Goal: Complete application form: Complete application form

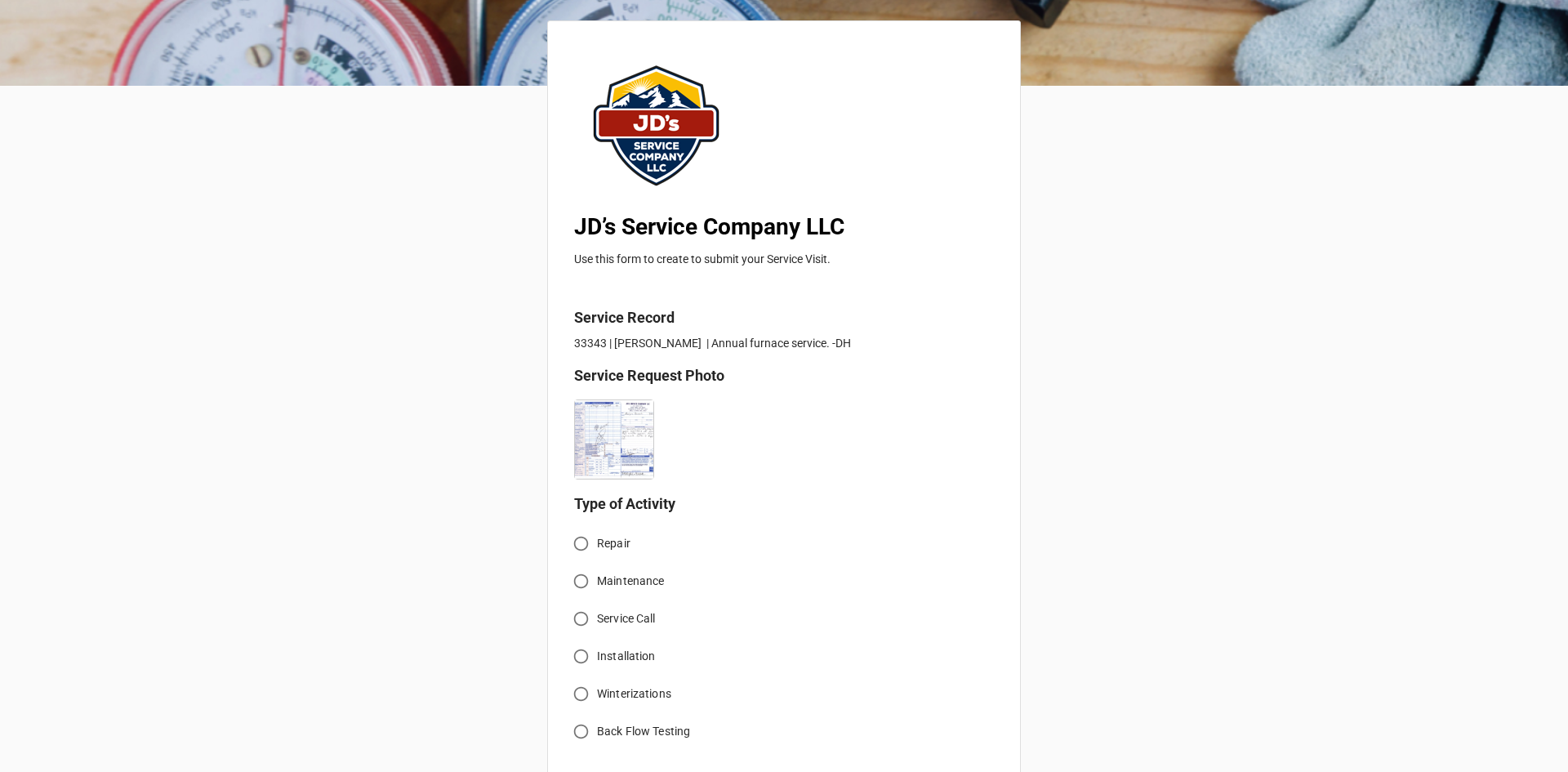
scroll to position [164, 0]
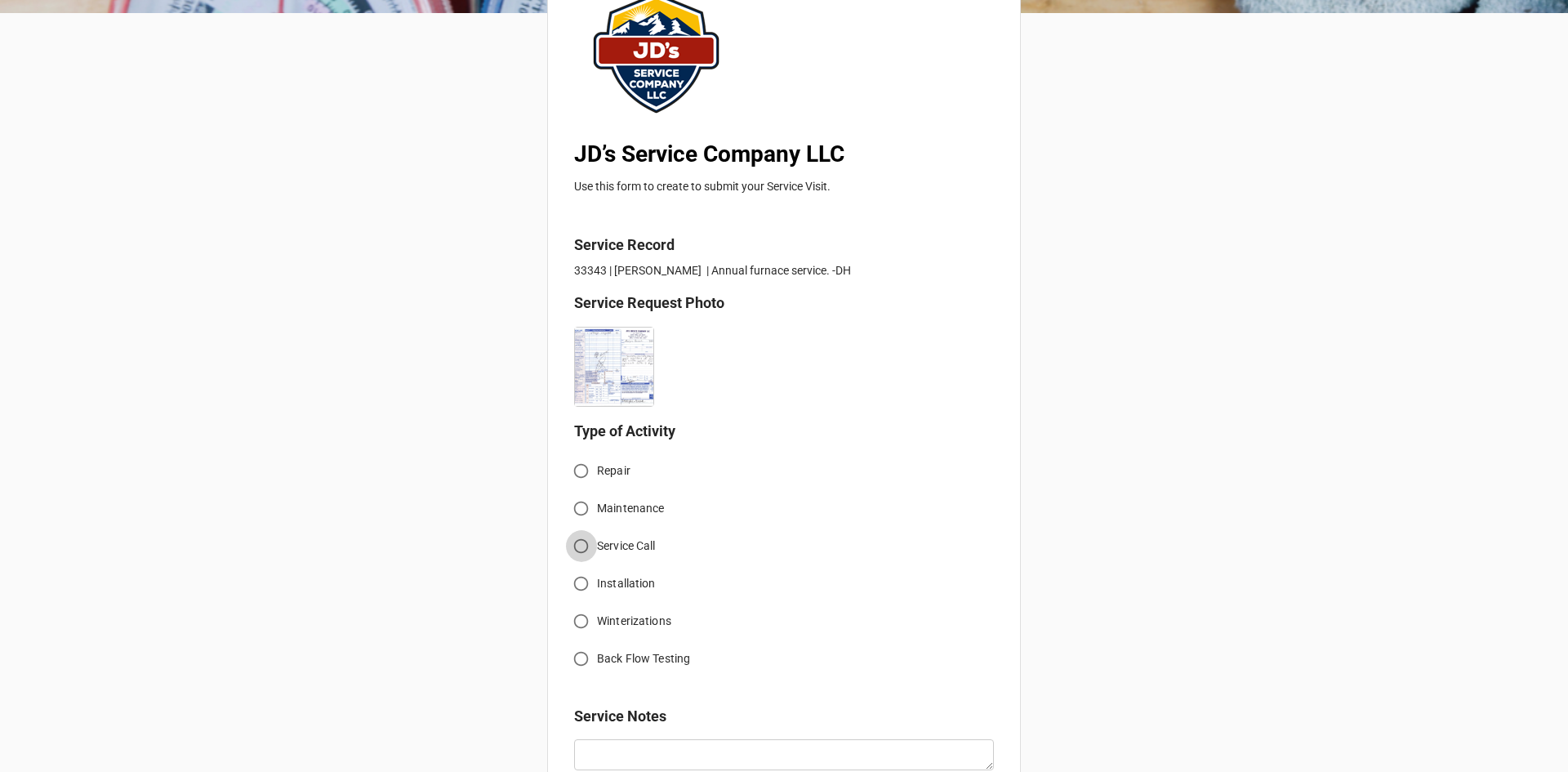
click at [575, 544] on input "Service Call" at bounding box center [581, 546] width 32 height 32
radio input "true"
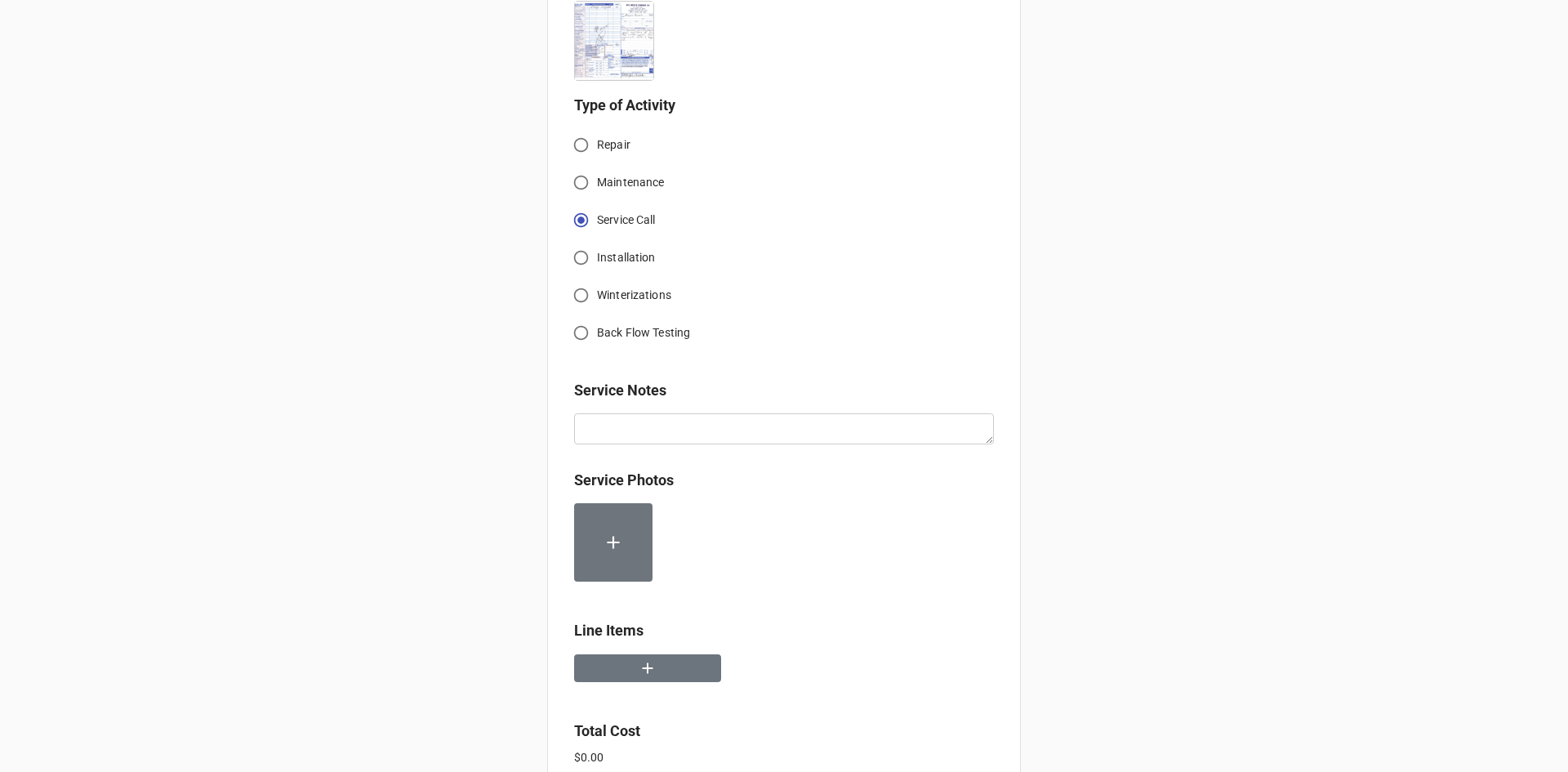
scroll to position [490, 0]
click at [631, 671] on button "button" at bounding box center [647, 667] width 147 height 29
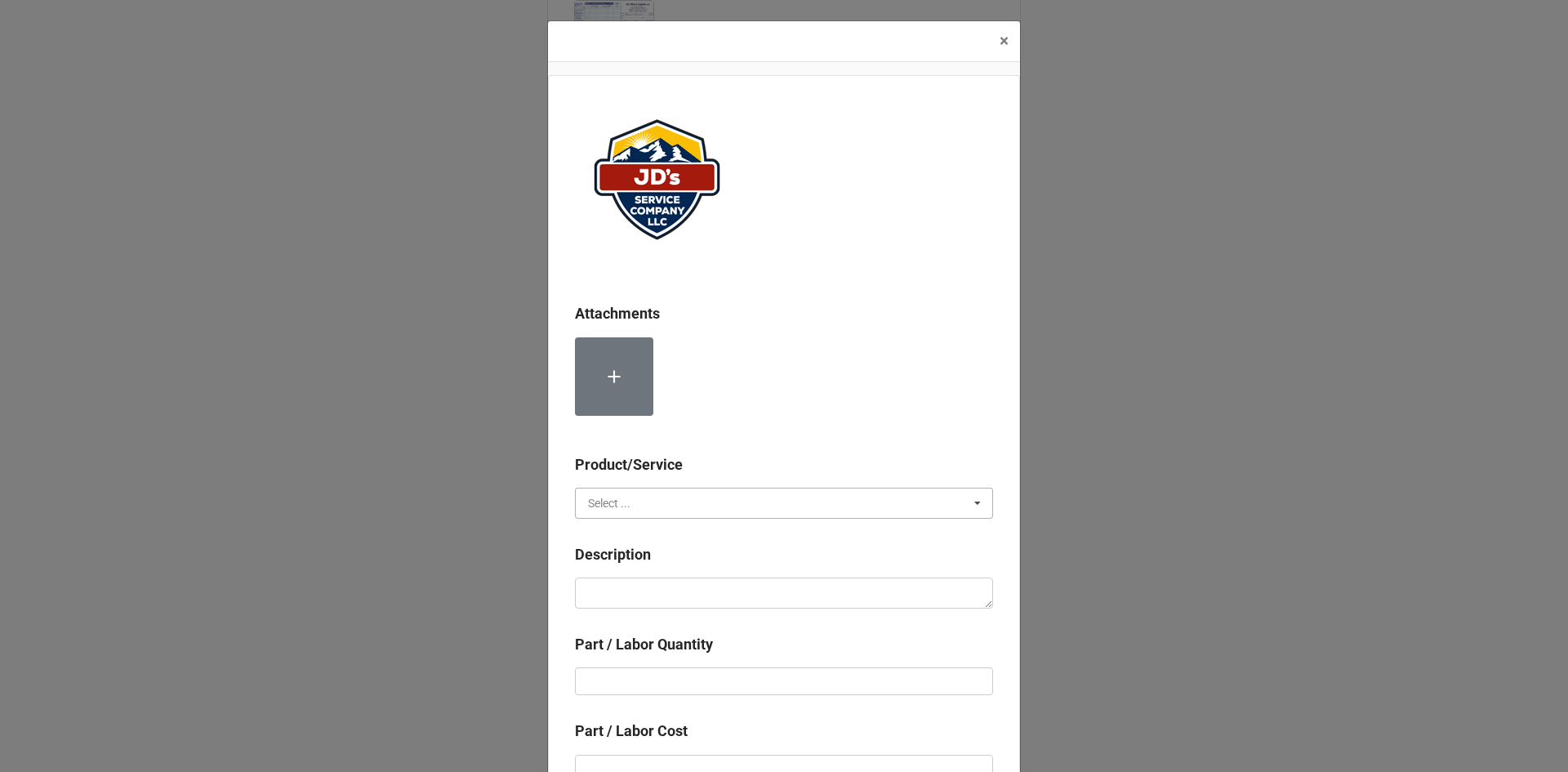
click at [643, 513] on input "text" at bounding box center [784, 503] width 417 height 30
click at [622, 535] on span "Services" at bounding box center [609, 532] width 41 height 13
click at [653, 591] on textarea at bounding box center [784, 592] width 418 height 31
paste textarea "8:30am-9:30am; Serviced, cleaned and assured proper operations of furnace for w…"
type textarea "x"
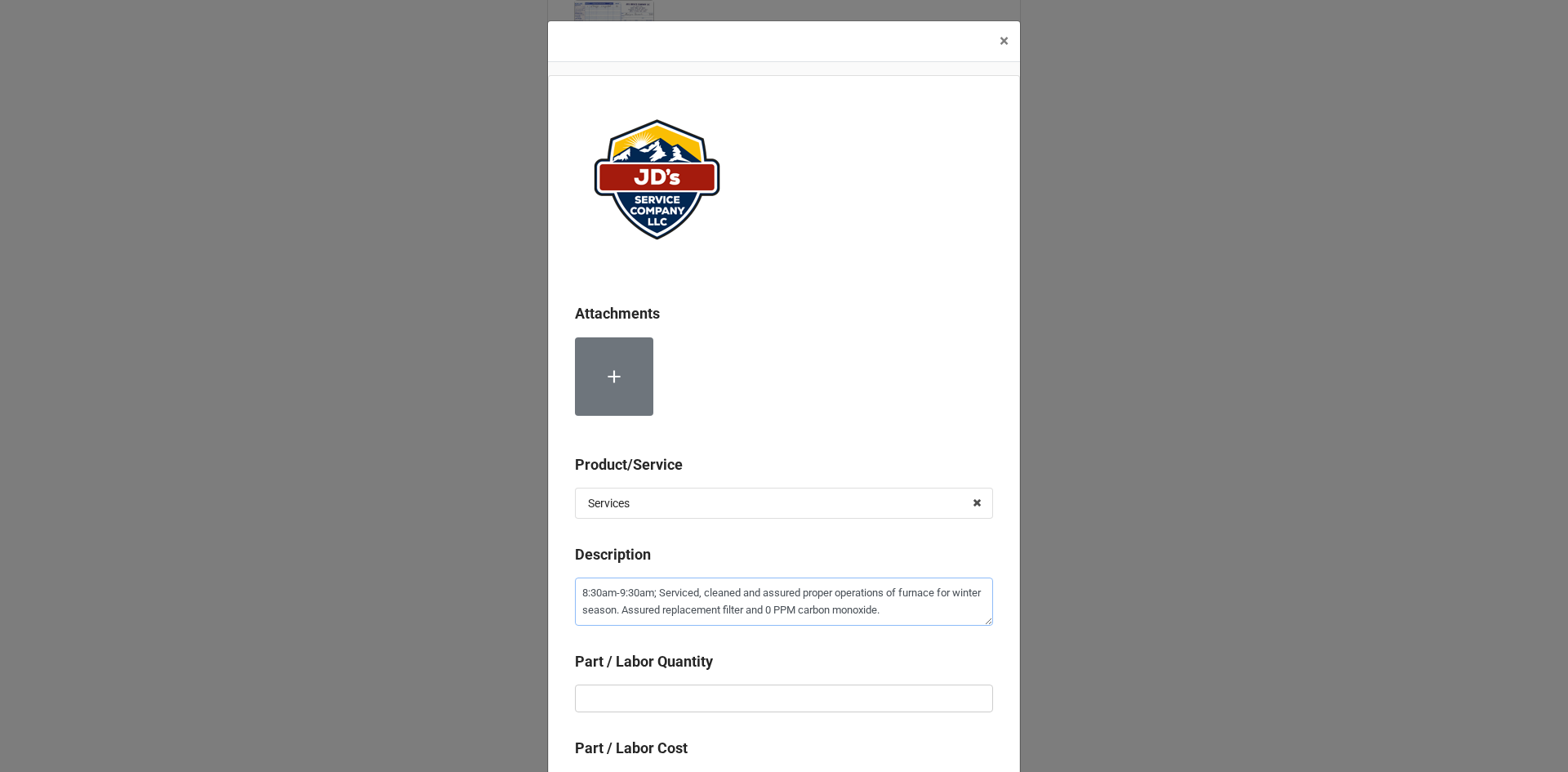
type textarea "8:30am-9:30am; Serviced, cleaned and assured proper operations of furnace for w…"
click at [789, 698] on input "text" at bounding box center [784, 698] width 418 height 28
type textarea "x"
type input "1"
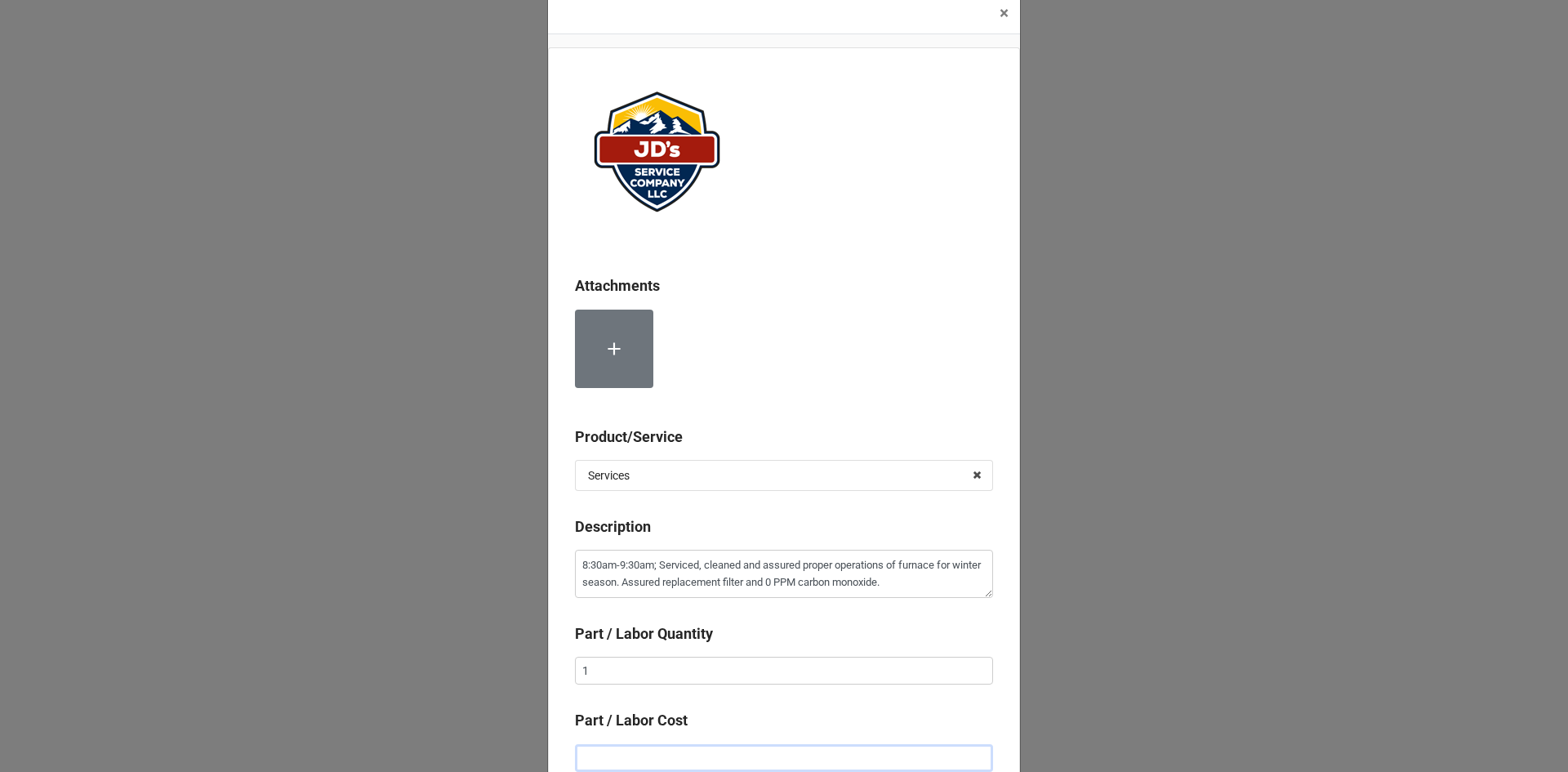
type textarea "x"
type input "$2.00"
type textarea "x"
type input "$22.00"
type textarea "x"
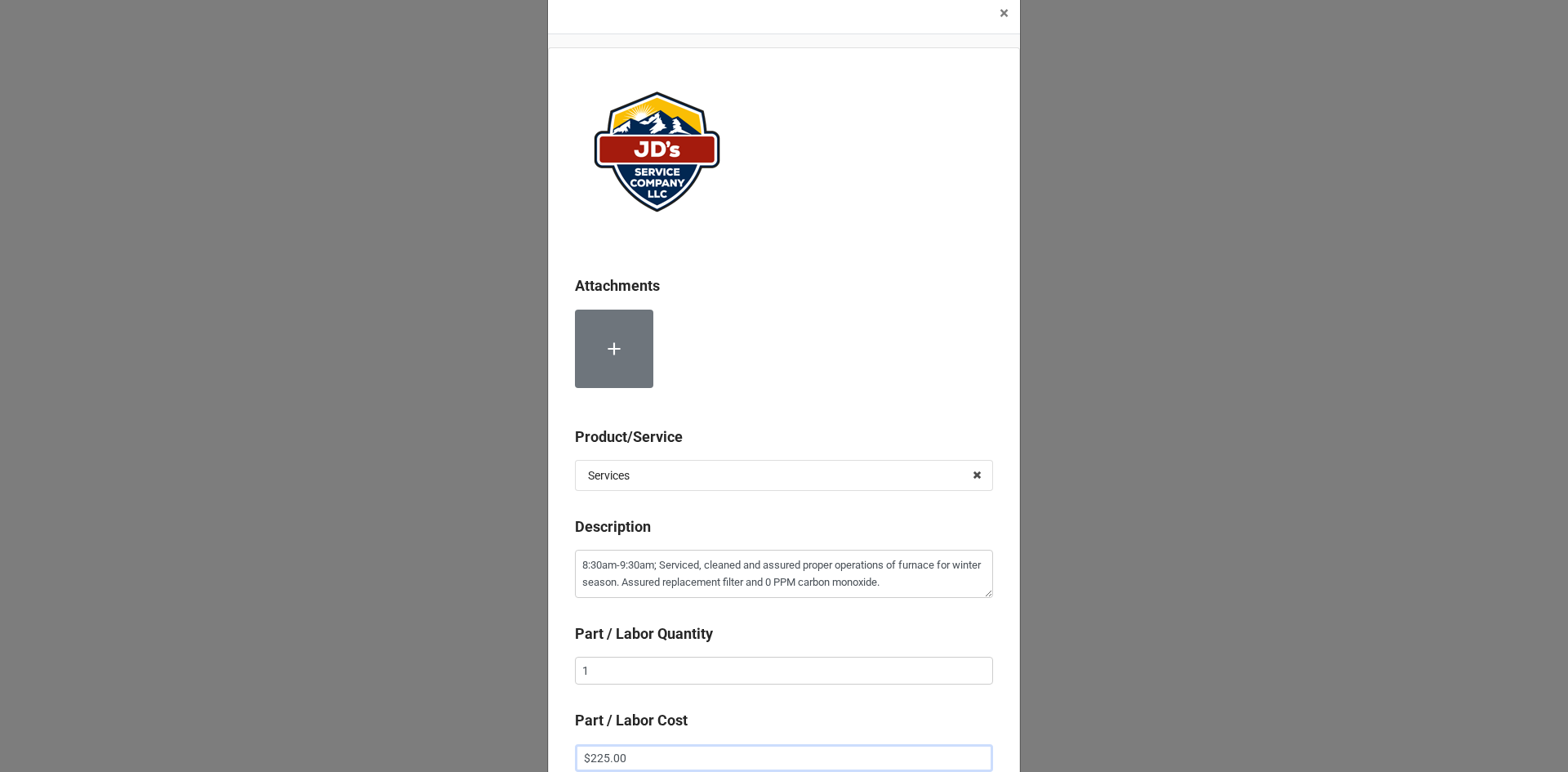
type input "$225.00"
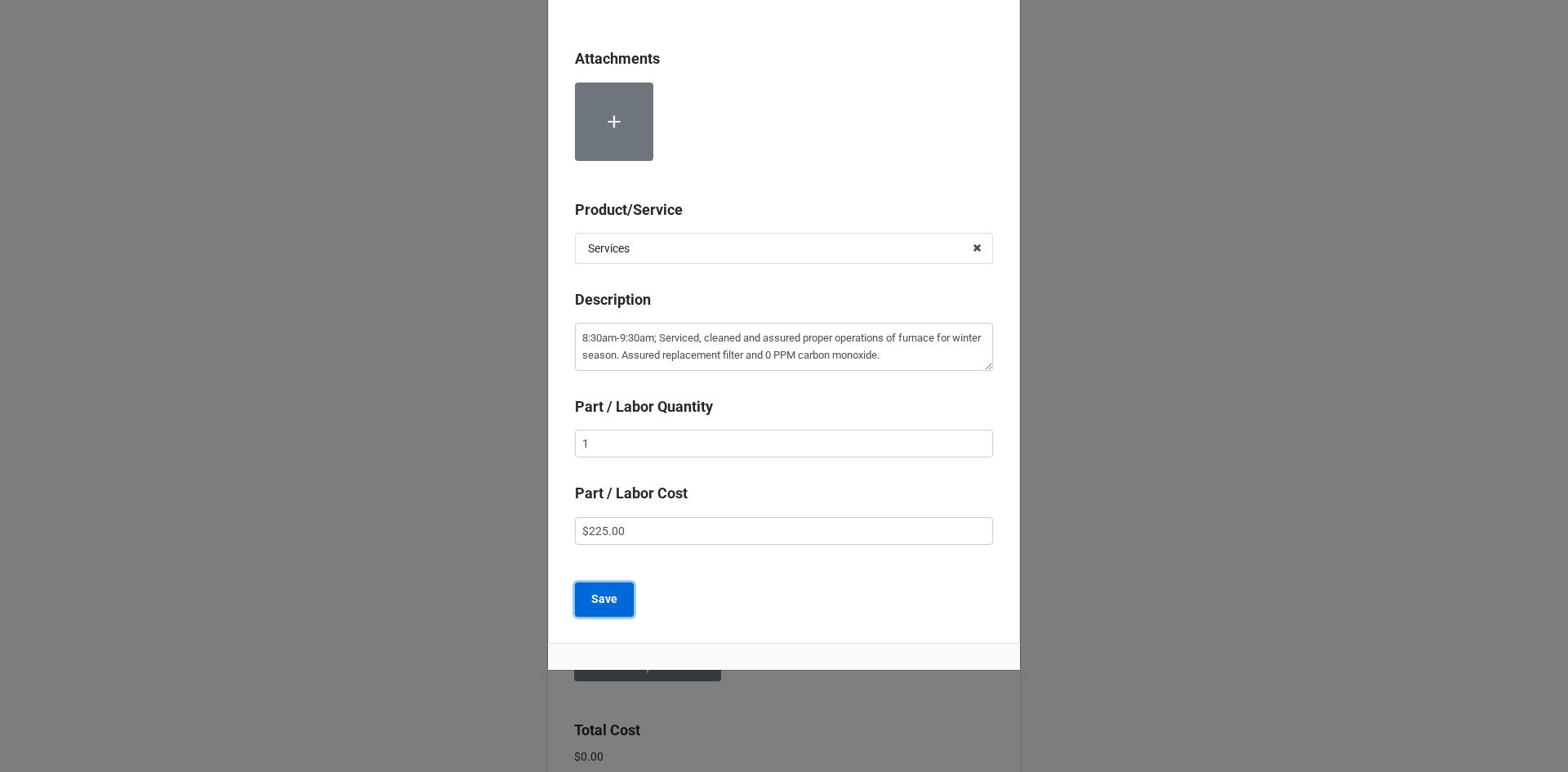
click at [612, 601] on b "Save" at bounding box center [604, 599] width 26 height 17
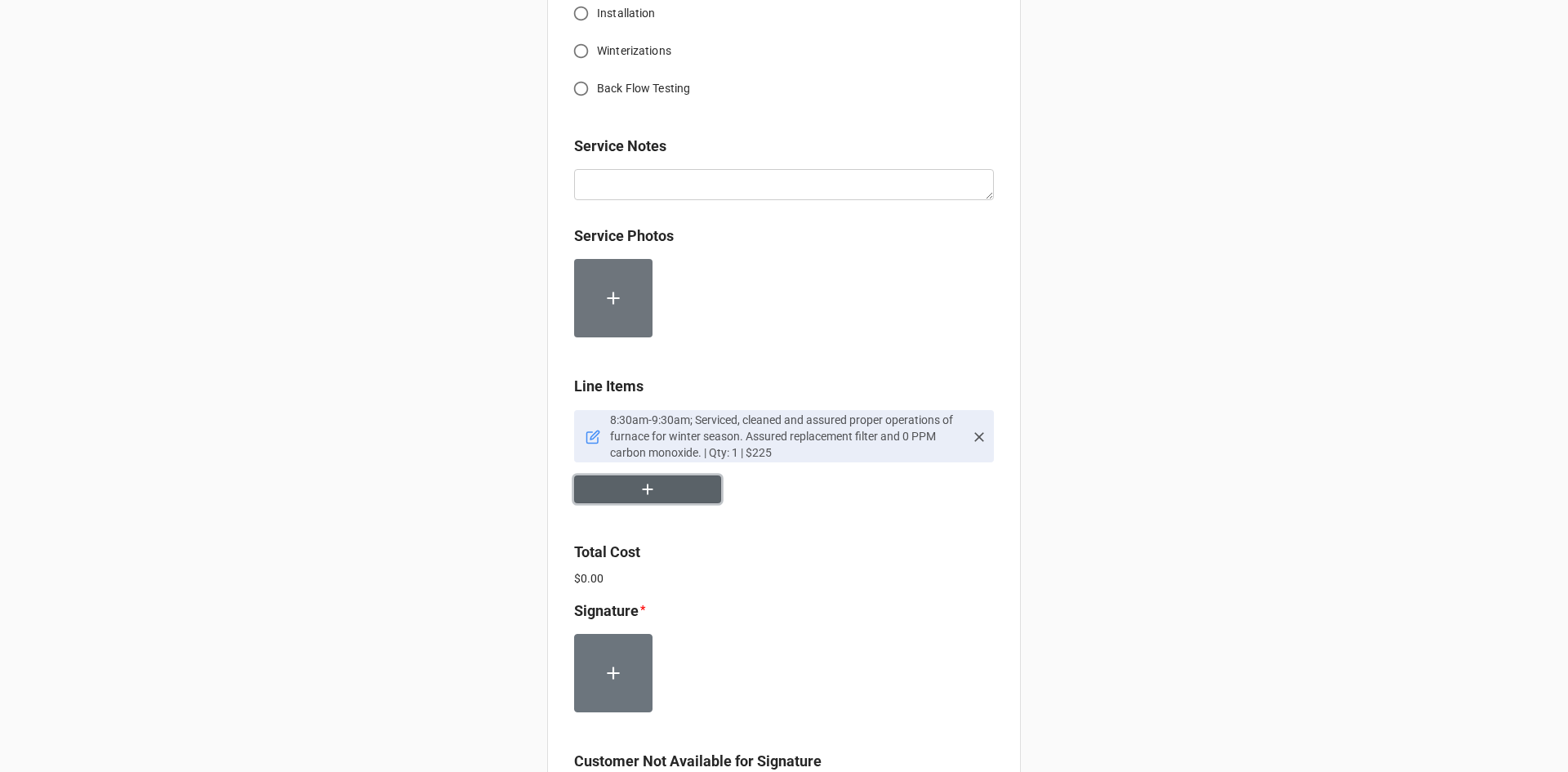
scroll to position [735, 0]
click at [671, 489] on button "button" at bounding box center [647, 488] width 147 height 29
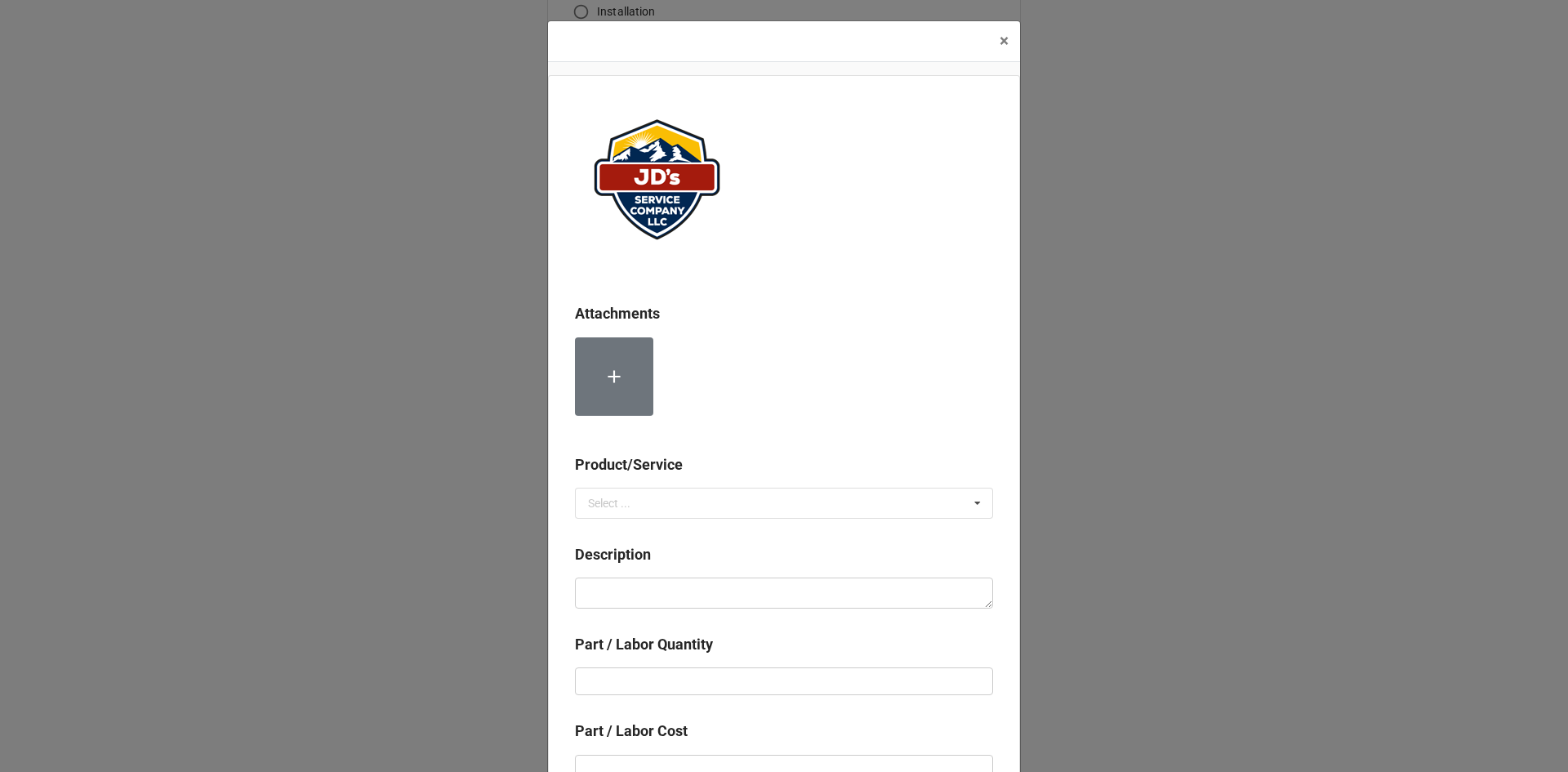
click at [621, 382] on label at bounding box center [613, 376] width 78 height 78
click at [630, 499] on input "text" at bounding box center [784, 503] width 417 height 30
click at [644, 557] on span "Material Cost" at bounding box center [622, 563] width 67 height 13
click at [641, 593] on textarea at bounding box center [784, 592] width 418 height 31
type textarea "x"
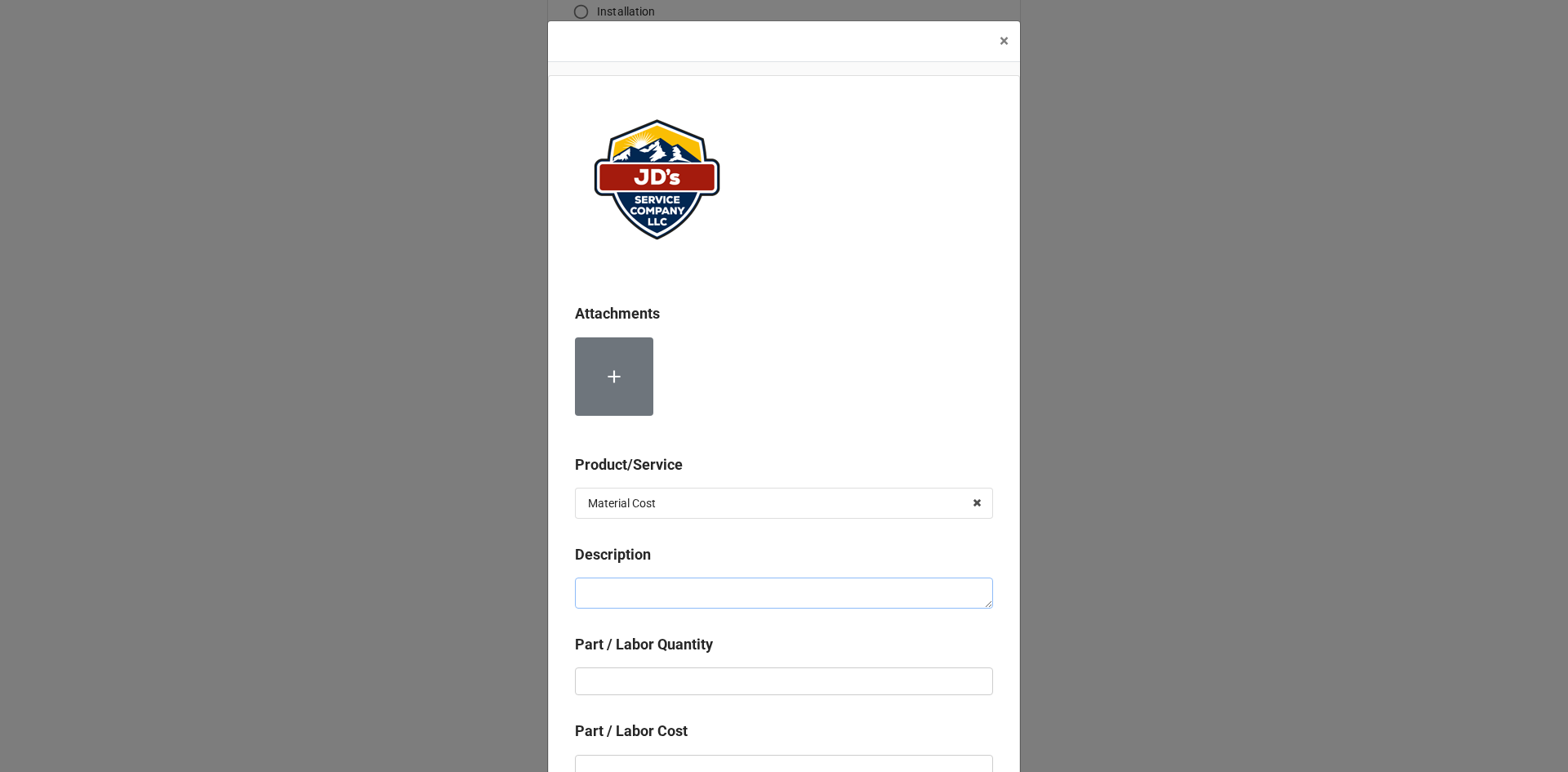
type textarea "C"
type textarea "x"
type textarea "Co"
type textarea "x"
type textarea "Com"
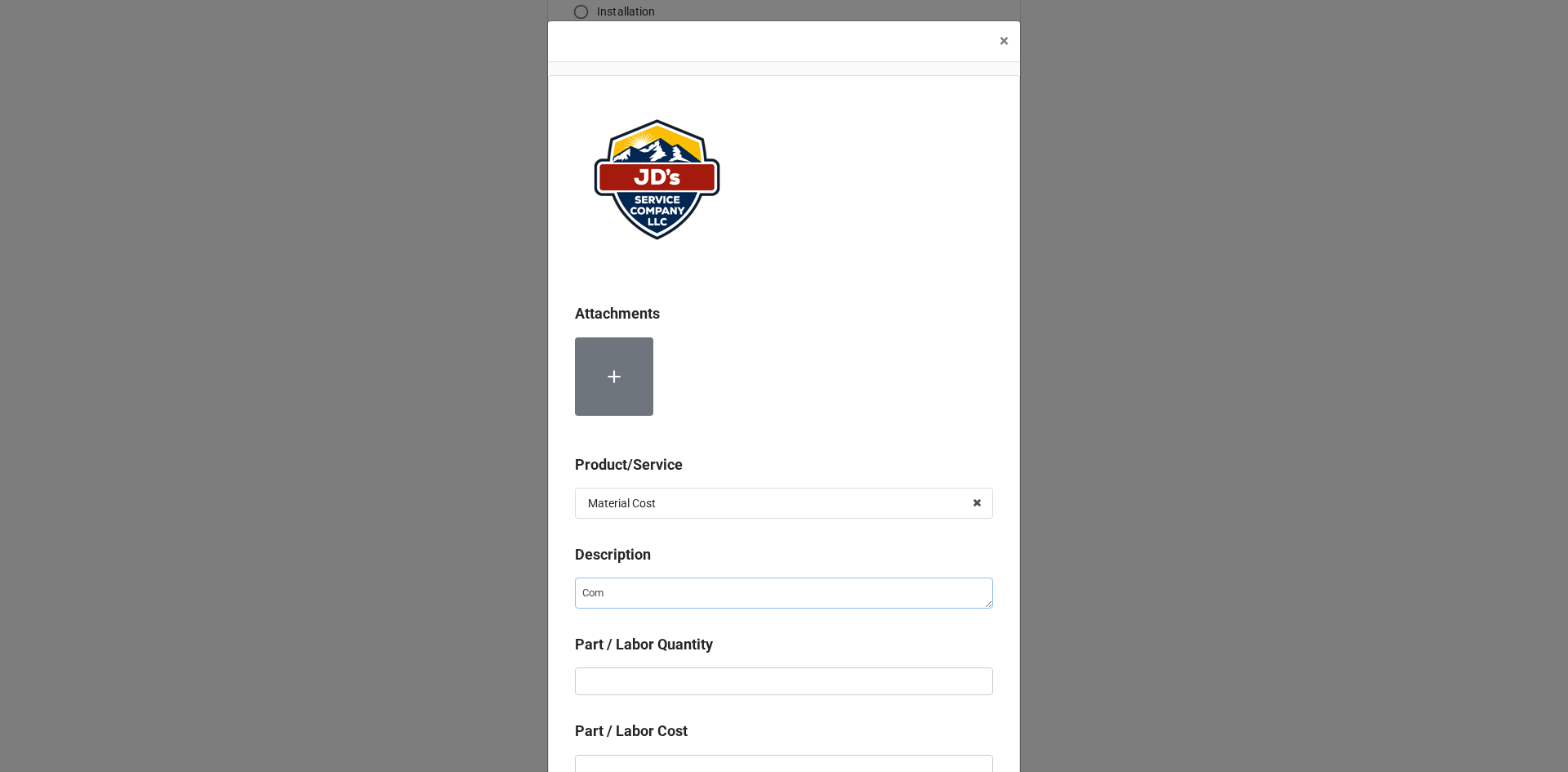
type textarea "x"
type textarea "Comp"
type textarea "x"
type textarea "Compr"
type textarea "x"
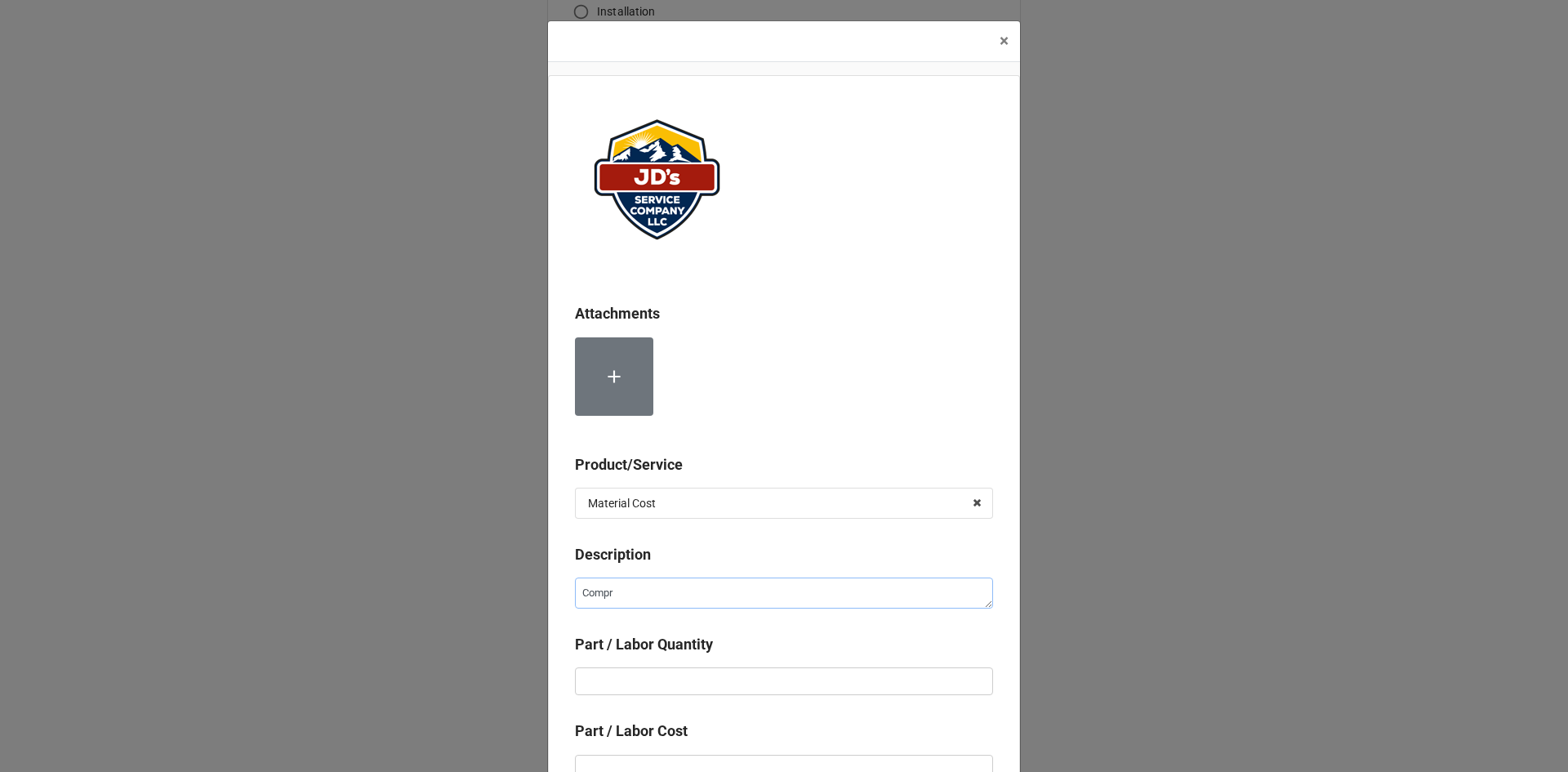
type textarea "Compre"
type textarea "x"
type textarea "Compres"
type textarea "x"
type textarea "Compress"
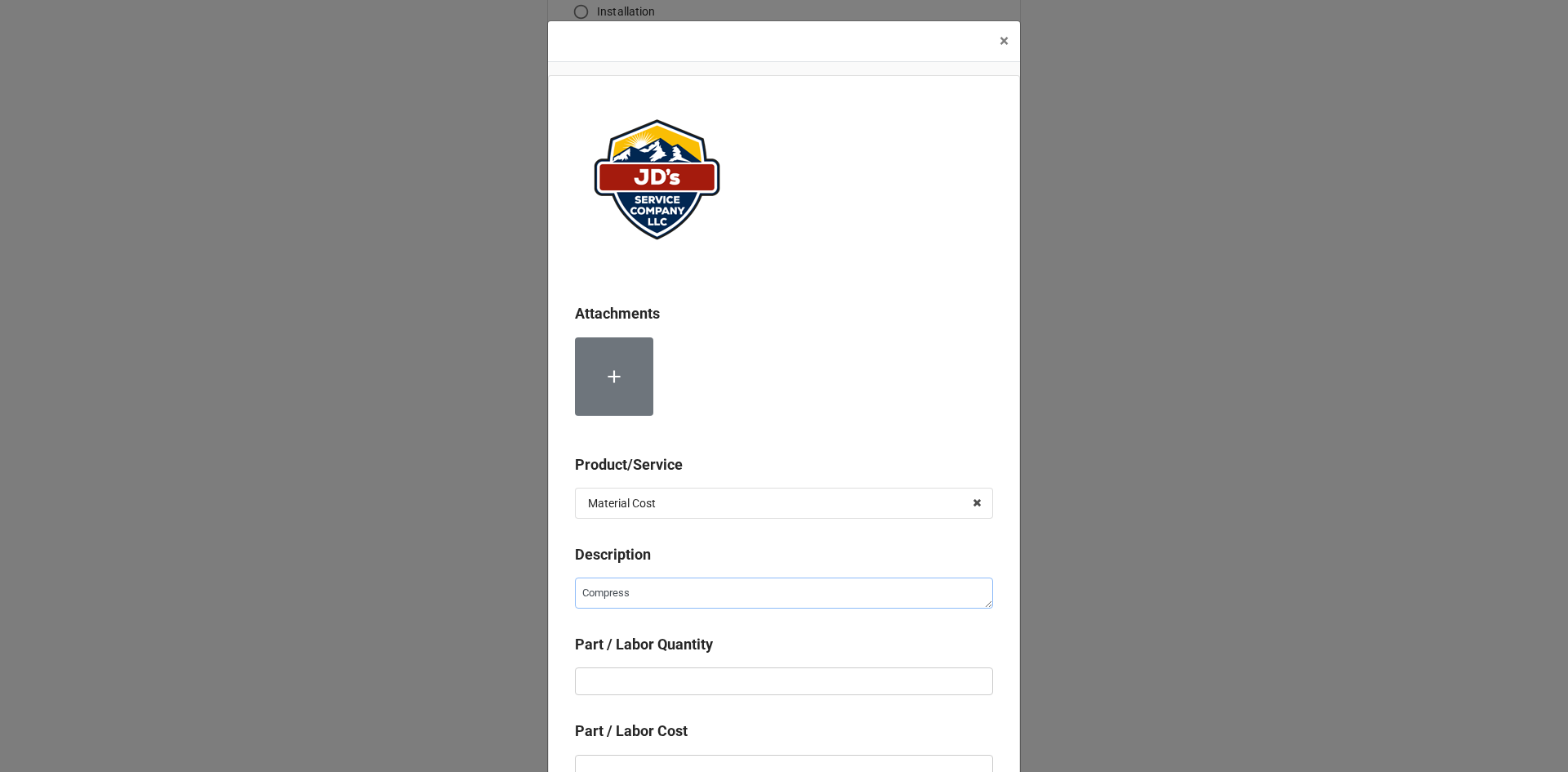
type textarea "x"
type textarea "Compresse"
type textarea "x"
type textarea "Compressed"
type textarea "x"
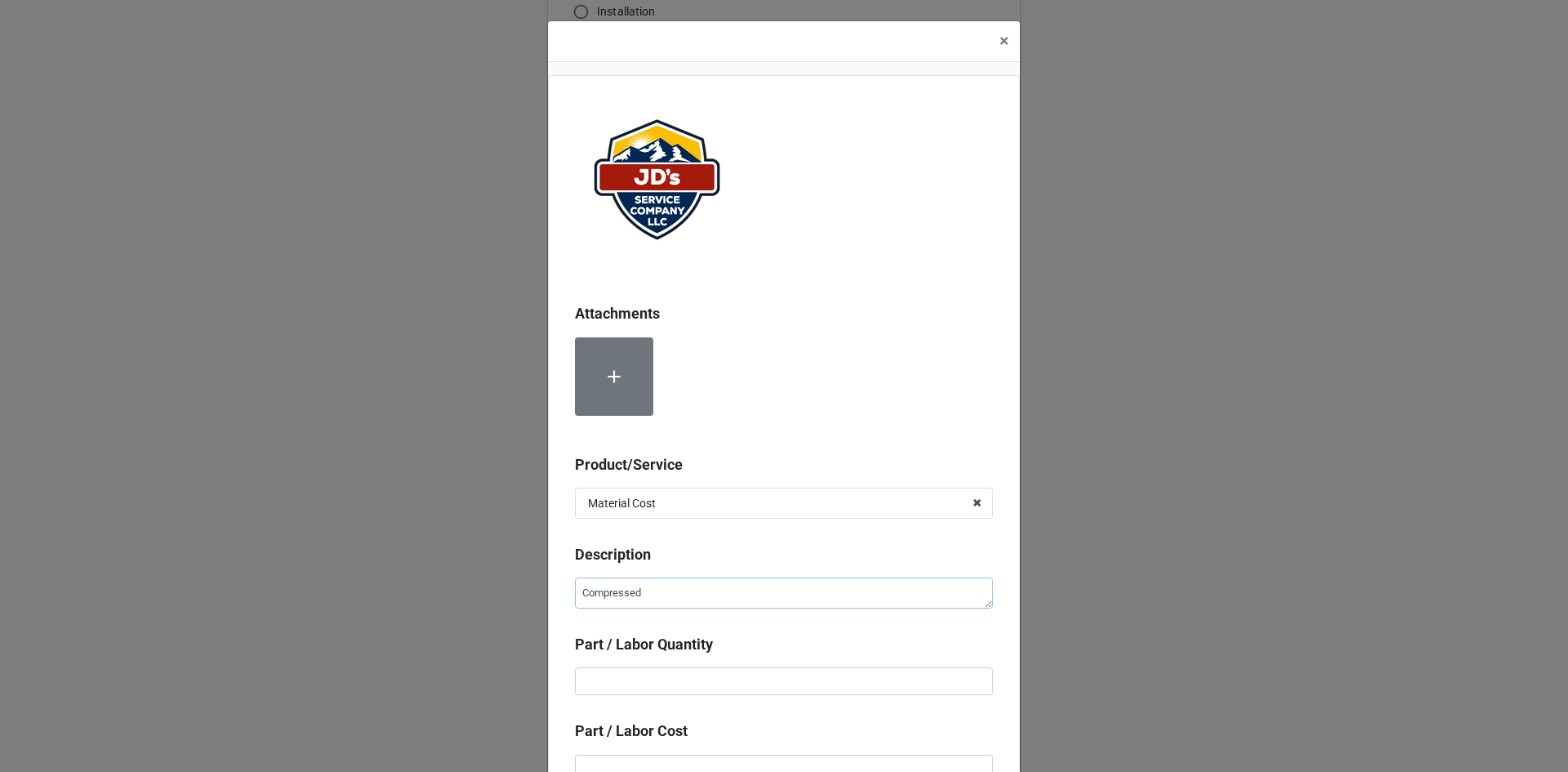
type textarea "Compressed"
type textarea "x"
type textarea "Compressed N"
type textarea "x"
type textarea "Compressed Ni"
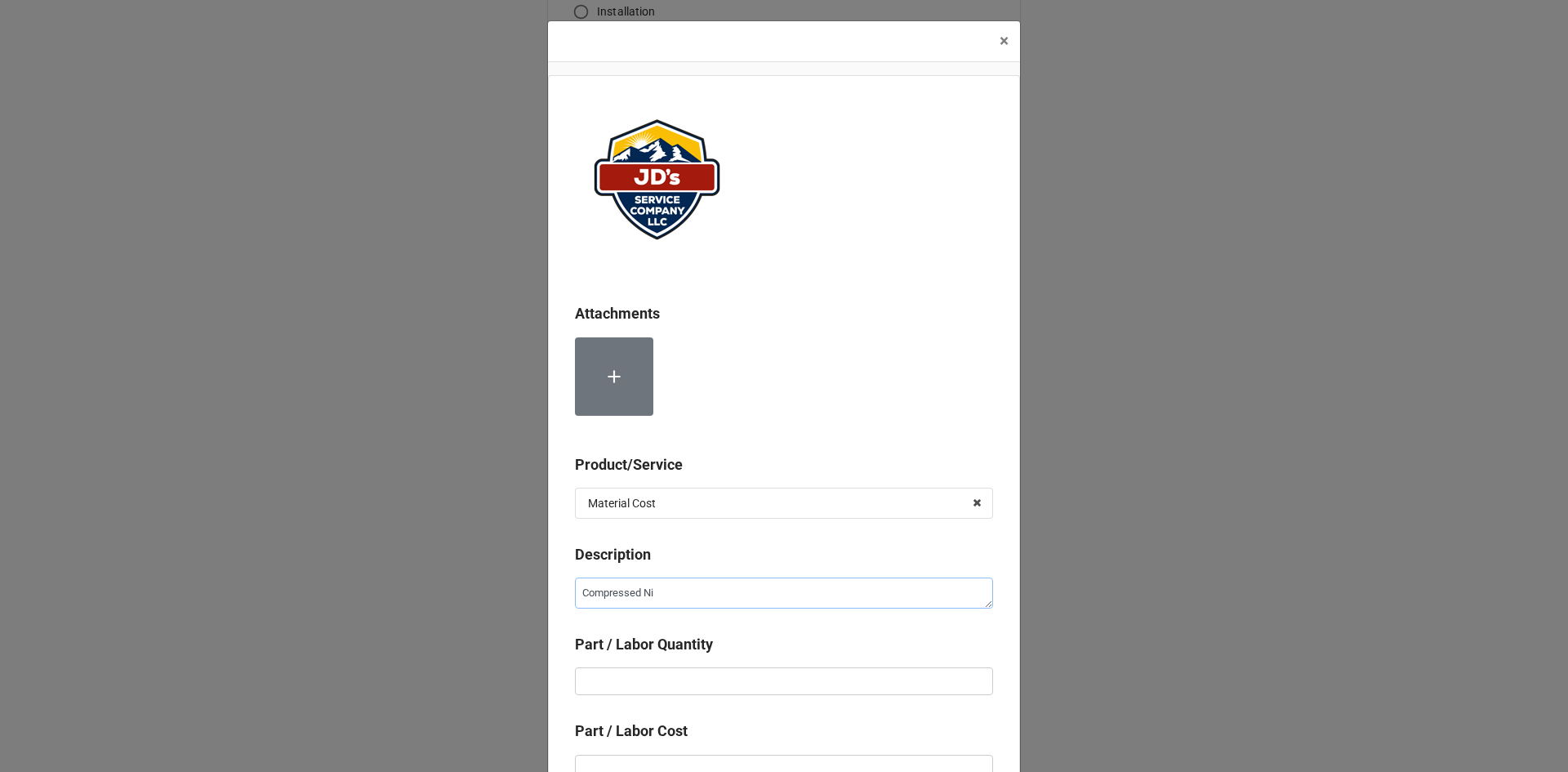
type textarea "x"
type textarea "Compressed Nit"
type textarea "x"
type textarea "Compressed Nitr"
type textarea "x"
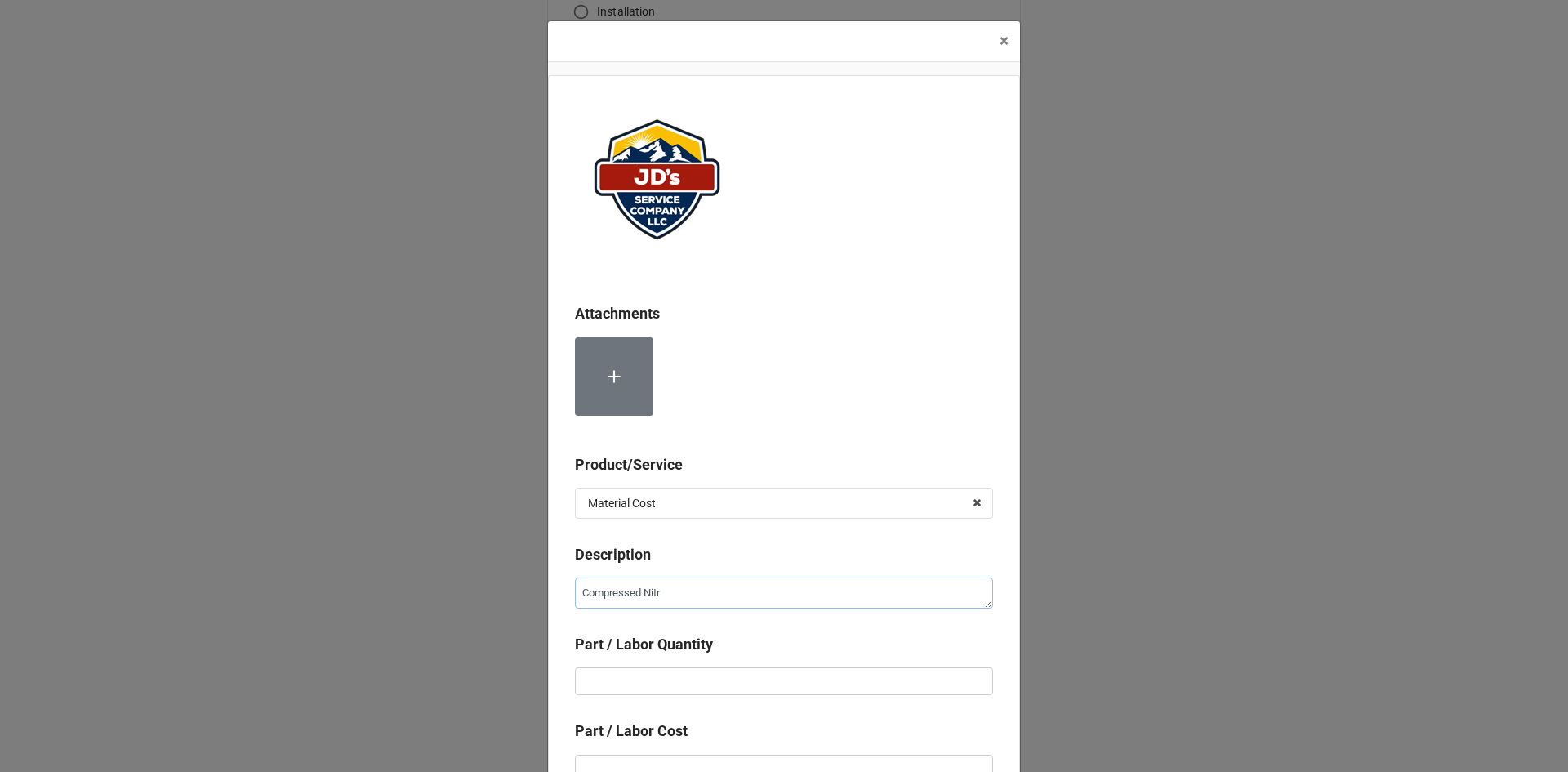
type textarea "Compressed Nitro"
type textarea "x"
type textarea "Compressed Nitrog"
type textarea "x"
type textarea "Compressed Nitroge"
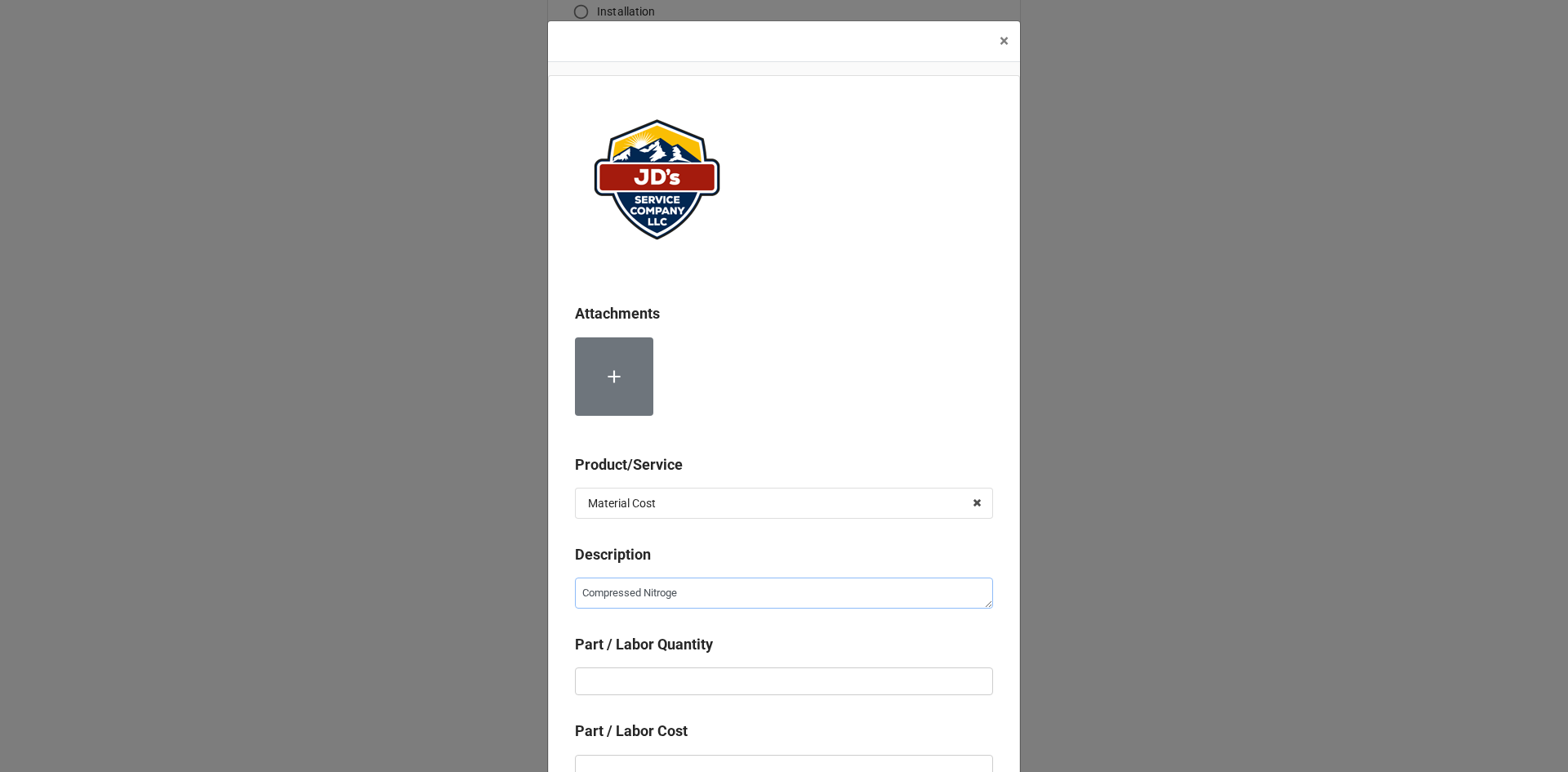
type textarea "x"
type textarea "Compressed Nitrogen"
type textarea "x"
type input "1"
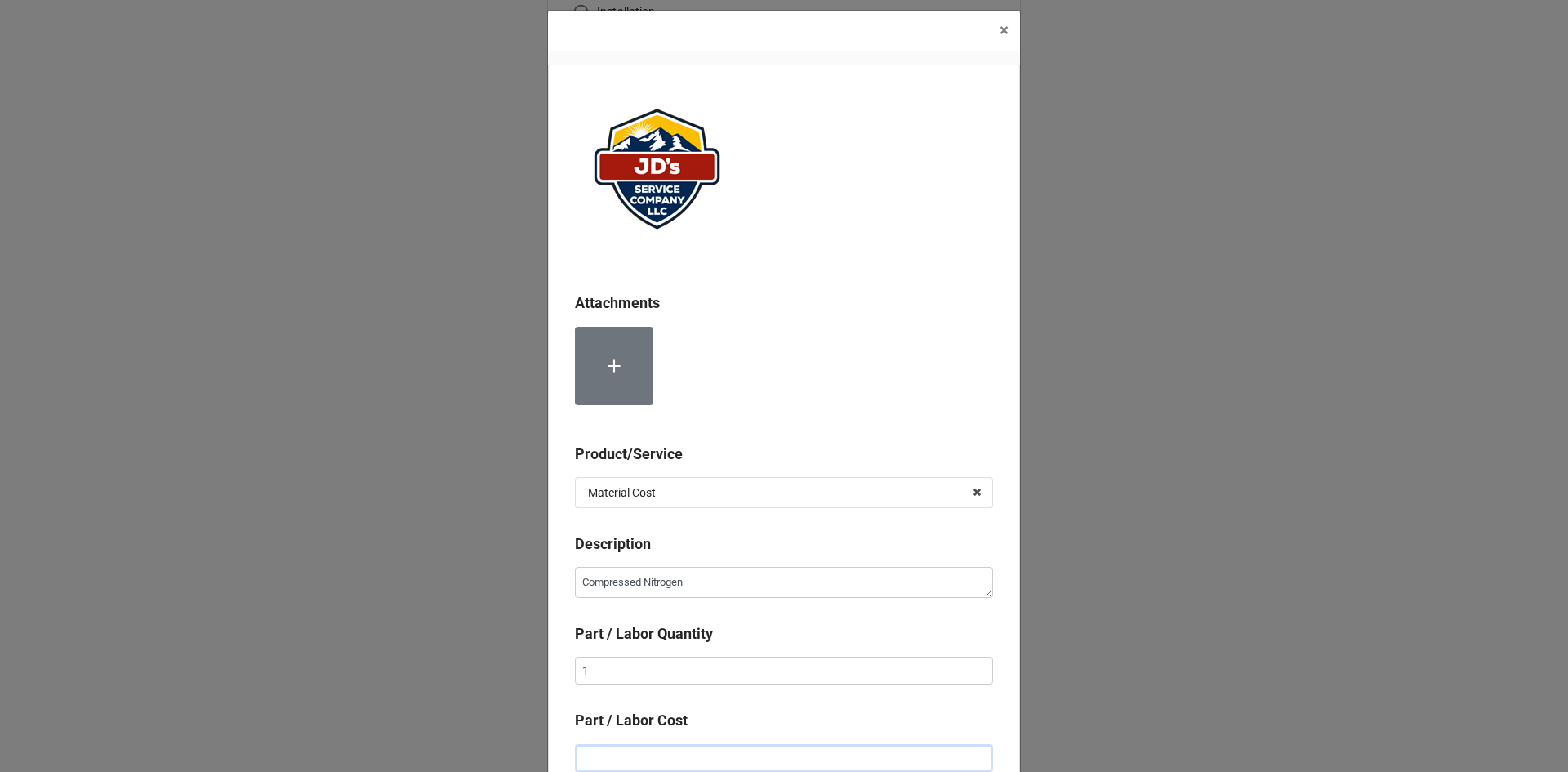
type textarea "x"
type input "$2.00"
type textarea "x"
type input "$25.00"
type textarea "x"
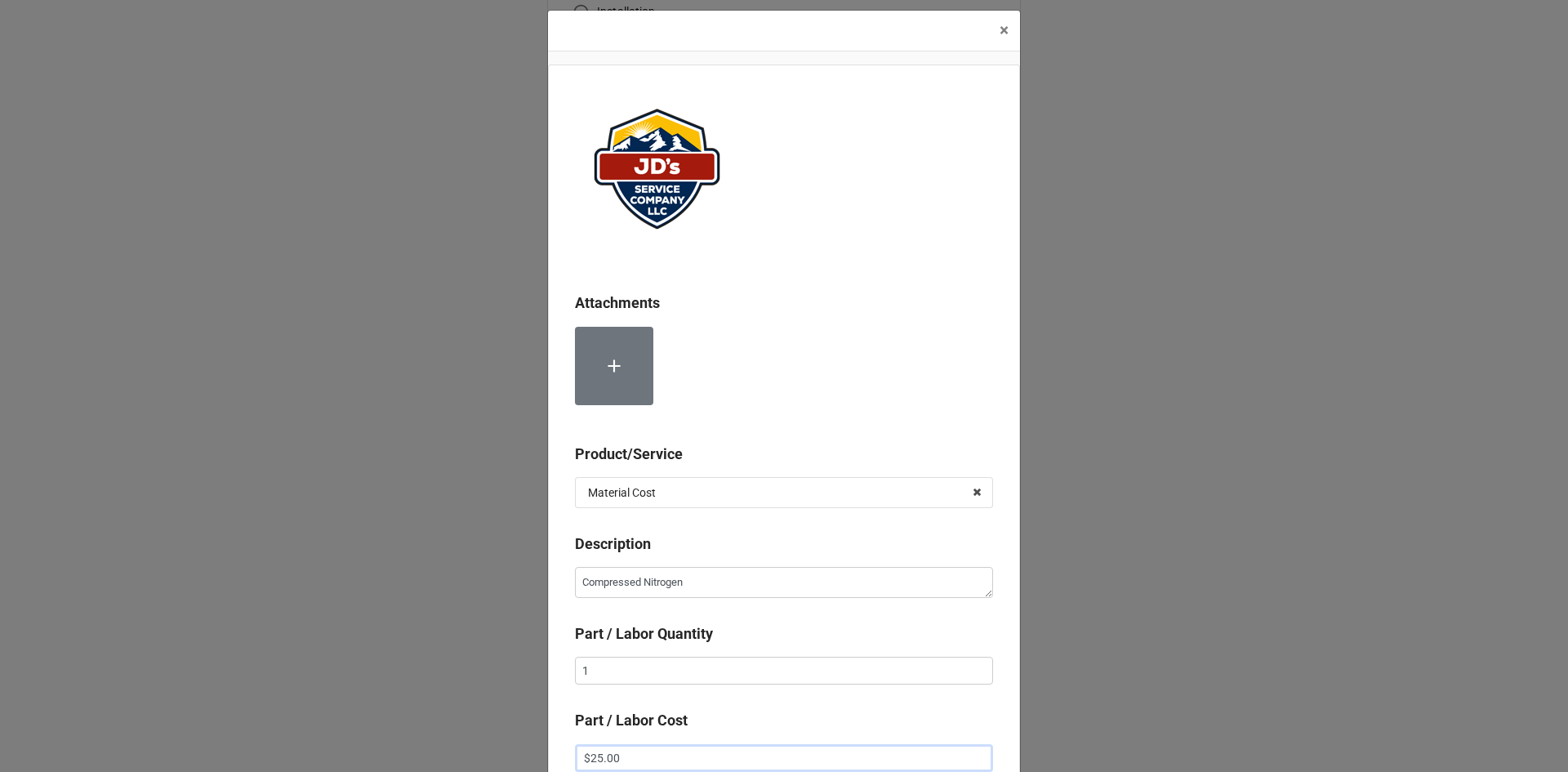
type input "$250.00"
type textarea "x"
type input "$25.00"
type textarea "x"
type input "$2.00"
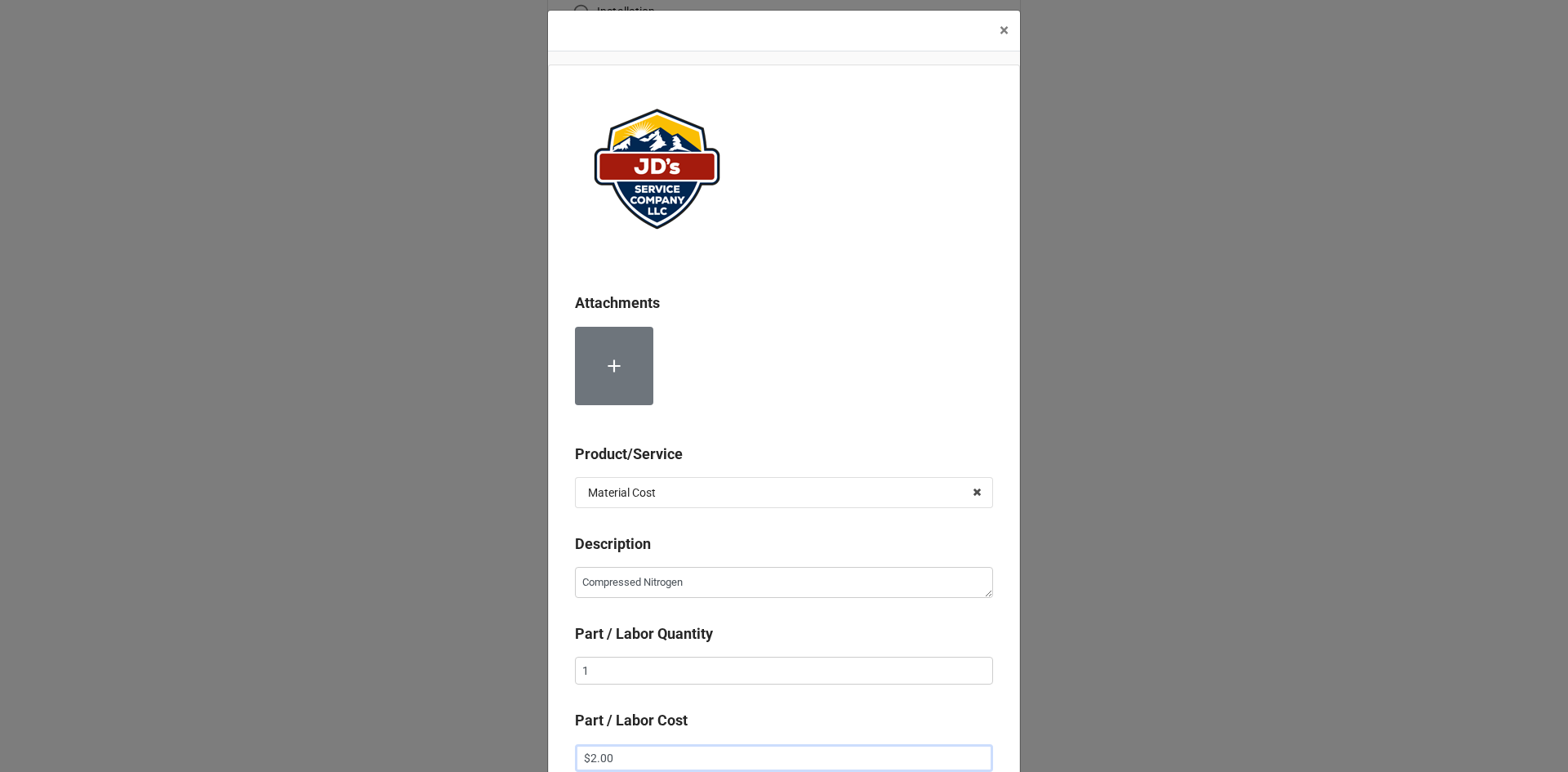
type textarea "x"
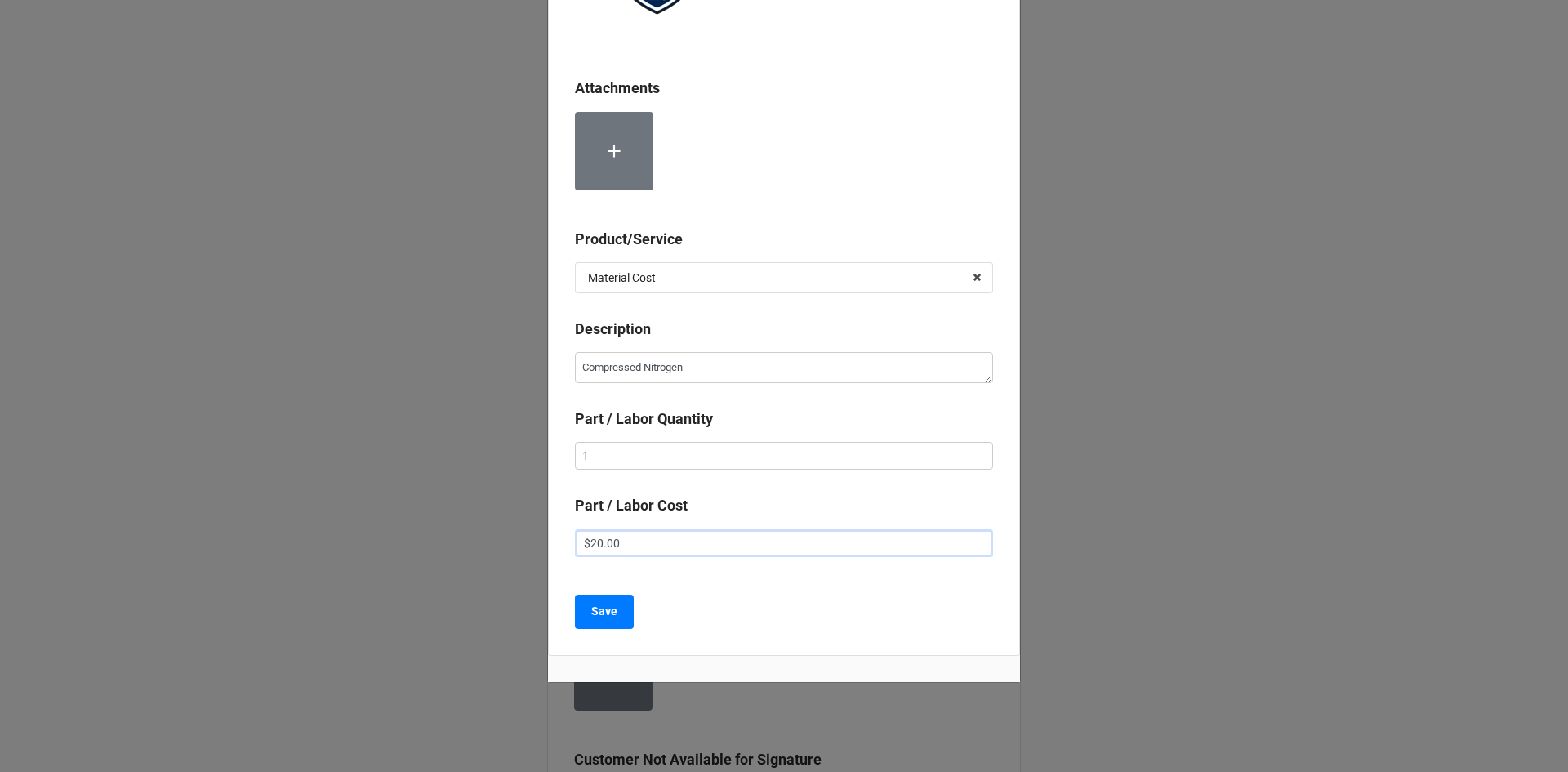
scroll to position [238, 0]
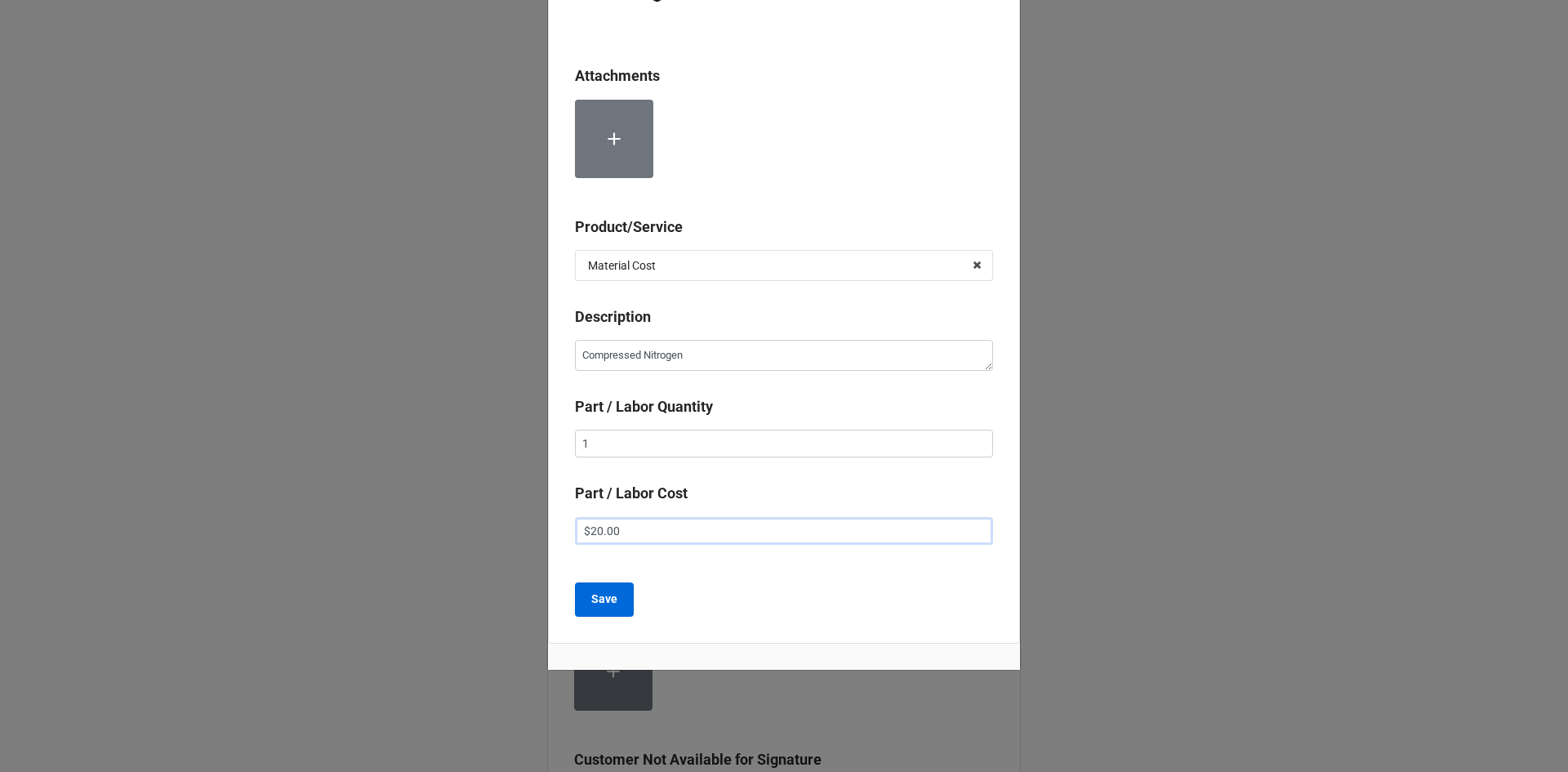
type input "$20.00"
click at [612, 606] on b "Save" at bounding box center [604, 599] width 26 height 17
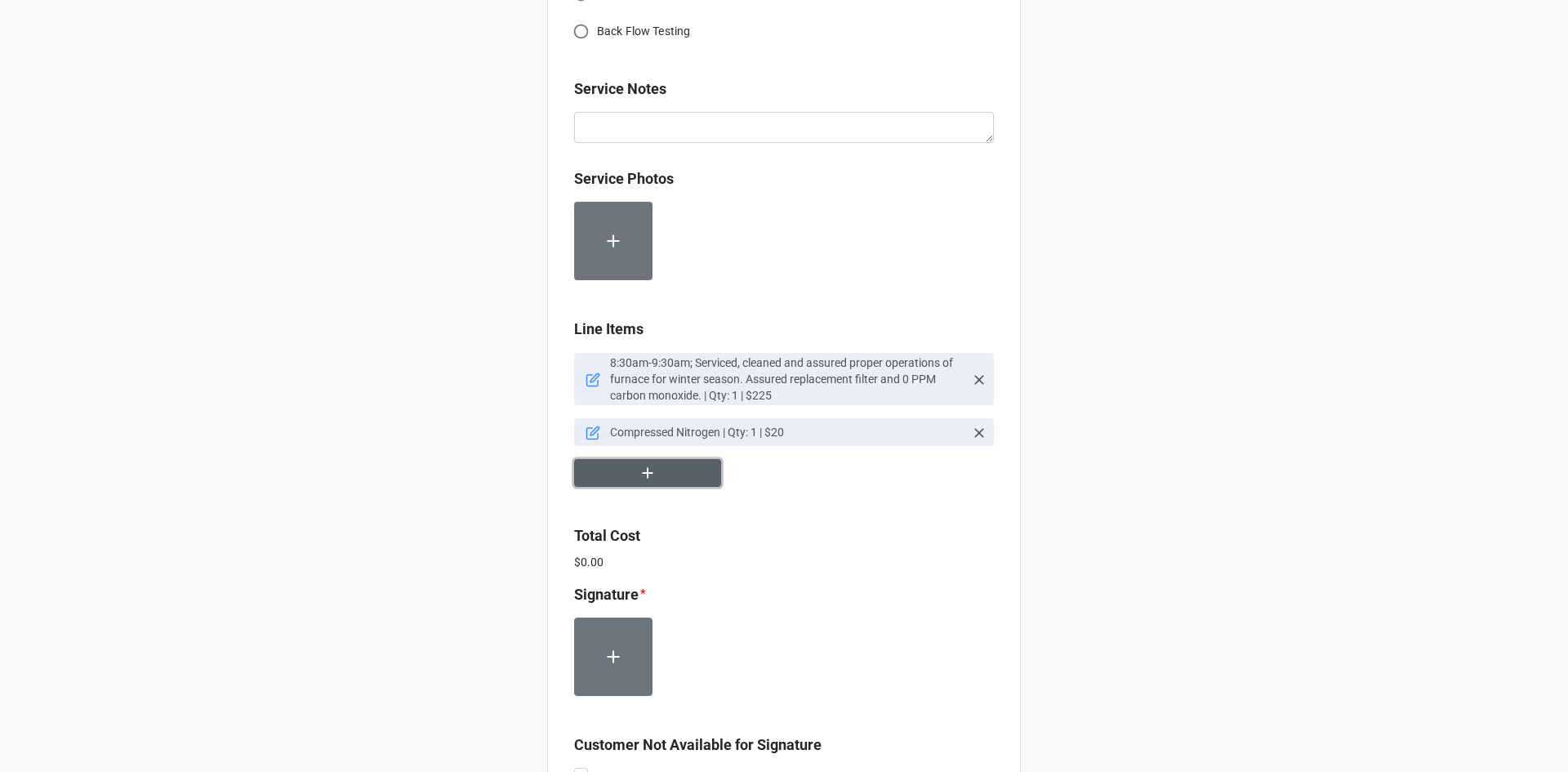
scroll to position [899, 0]
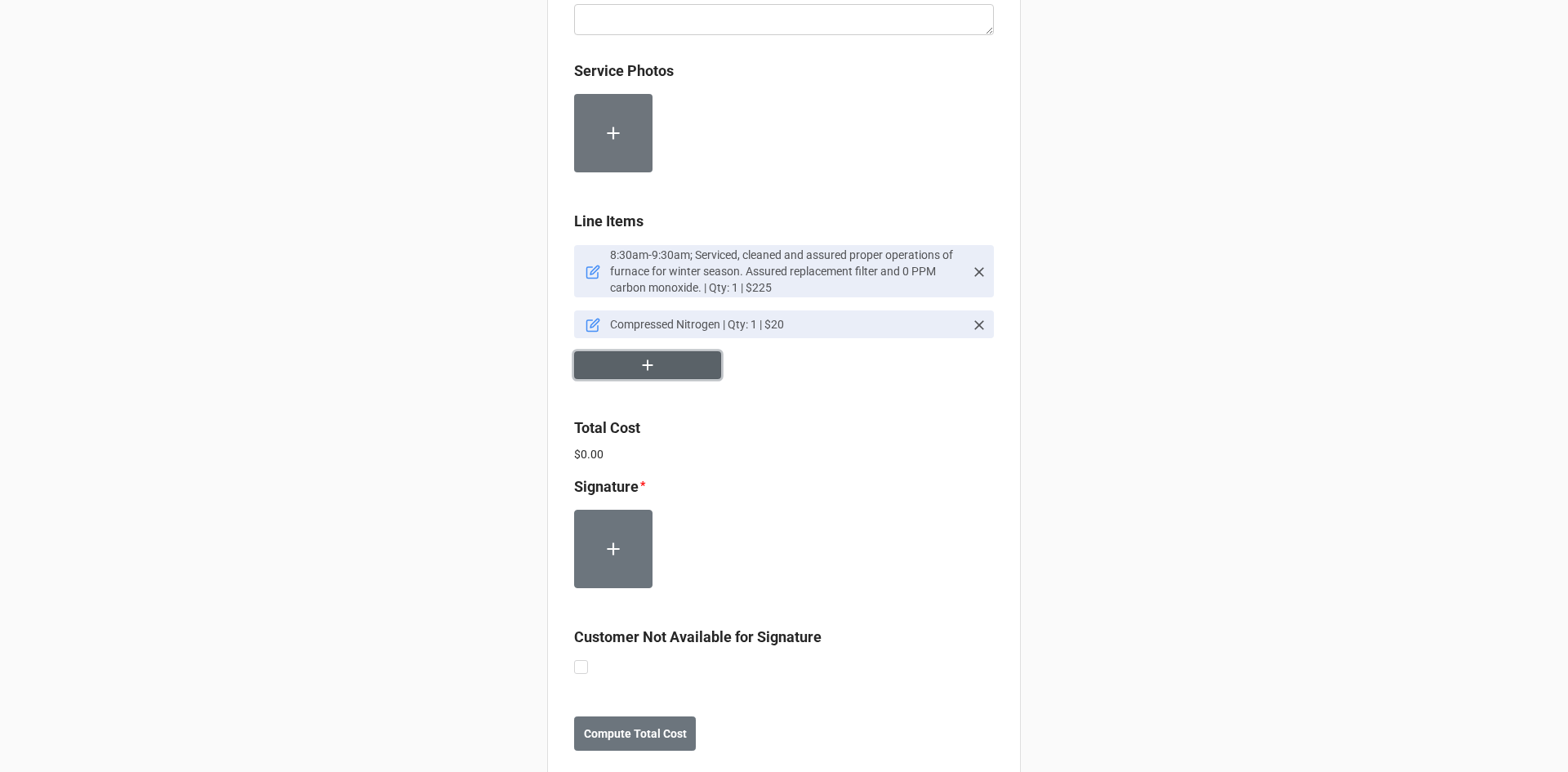
click at [656, 363] on button "button" at bounding box center [647, 365] width 147 height 29
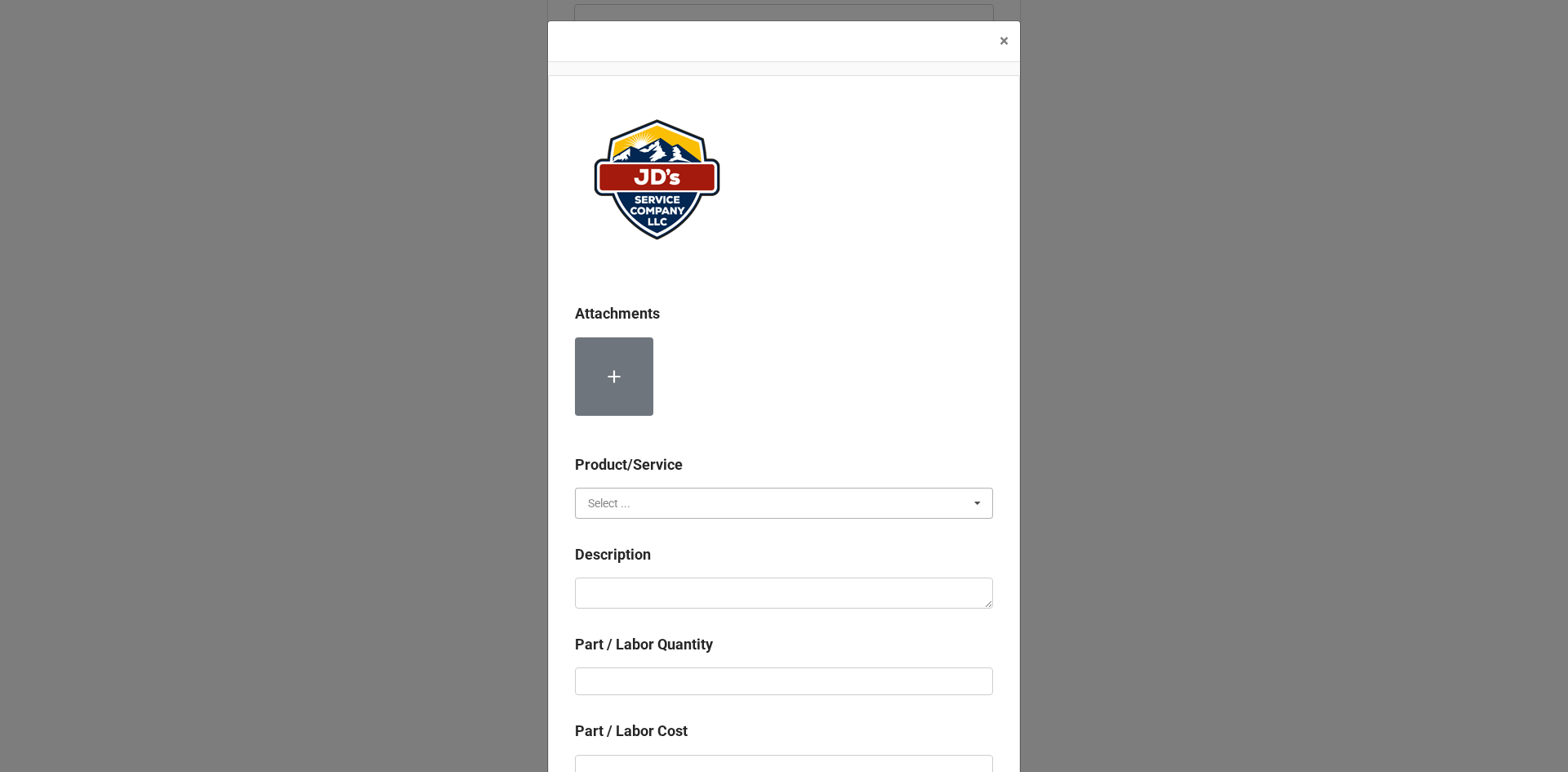
click at [670, 501] on input "text" at bounding box center [784, 503] width 417 height 30
click at [660, 560] on div "Material Cost" at bounding box center [784, 564] width 417 height 30
click at [655, 593] on textarea at bounding box center [784, 592] width 418 height 31
type textarea "x"
type textarea "*"
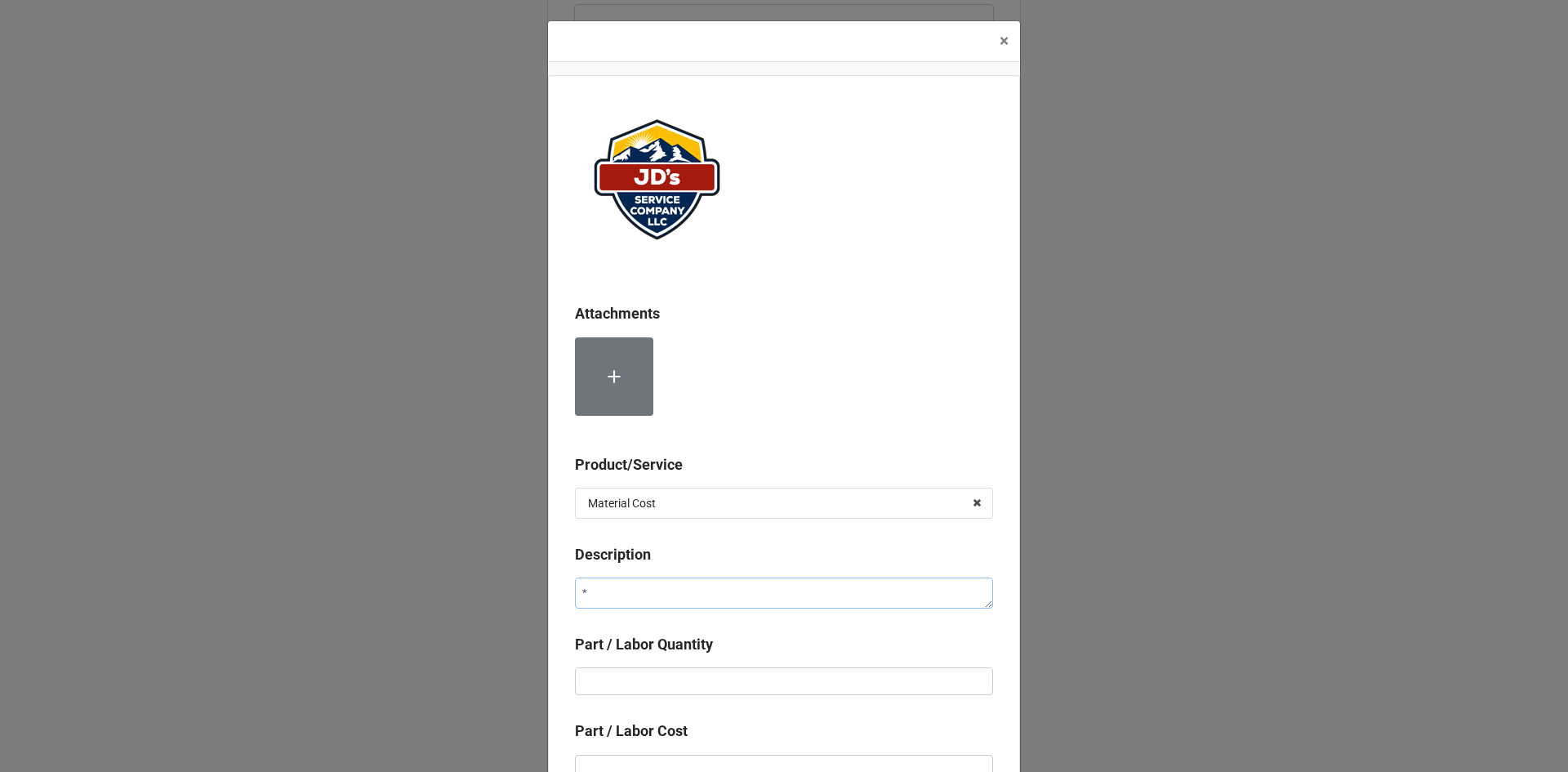
type textarea "x"
type textarea "*"
type textarea "x"
type textarea "* D"
type textarea "x"
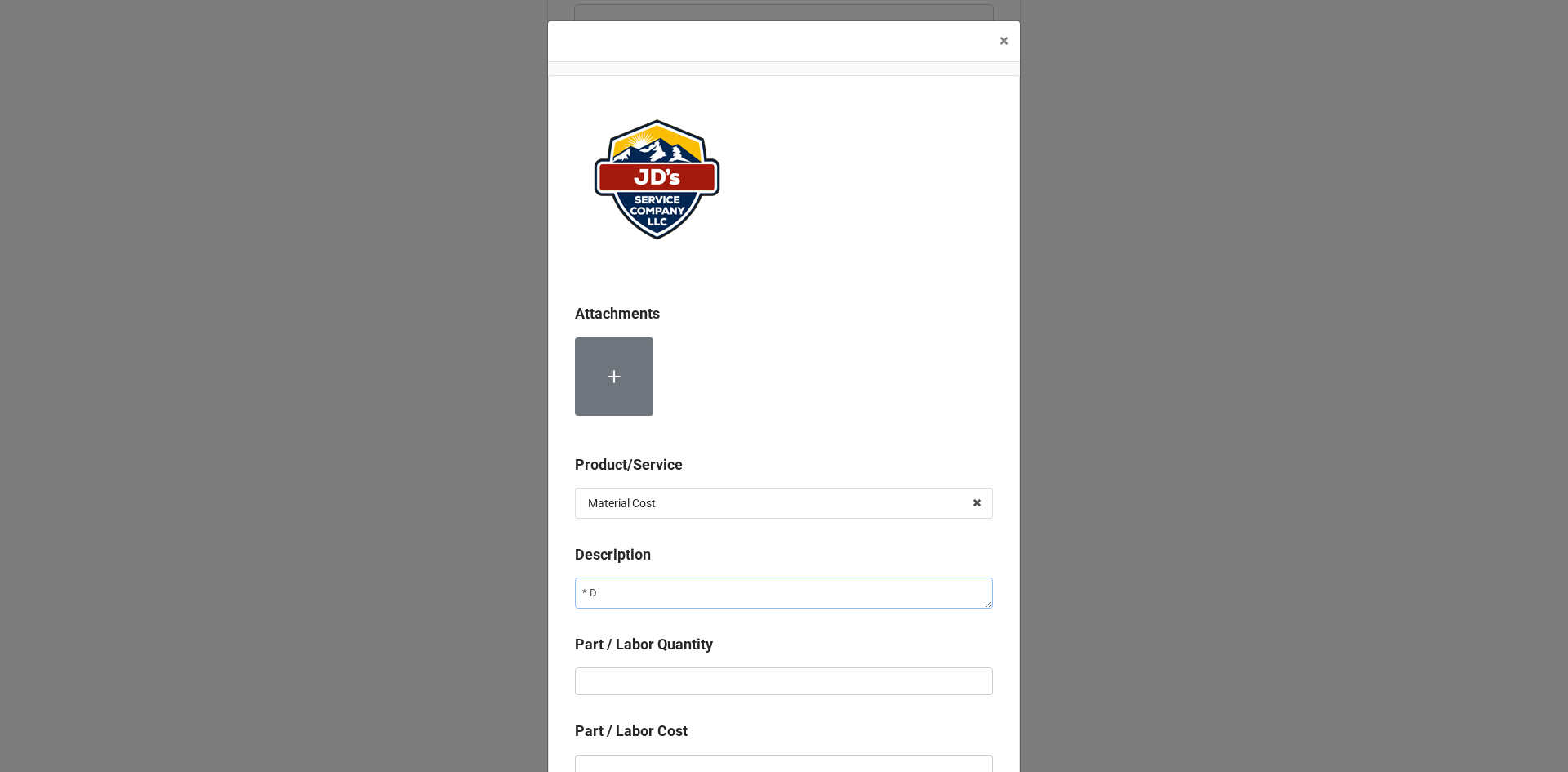
type textarea "* DI"
type textarea "x"
type textarea "* DIS"
type textarea "x"
type textarea "* DISC"
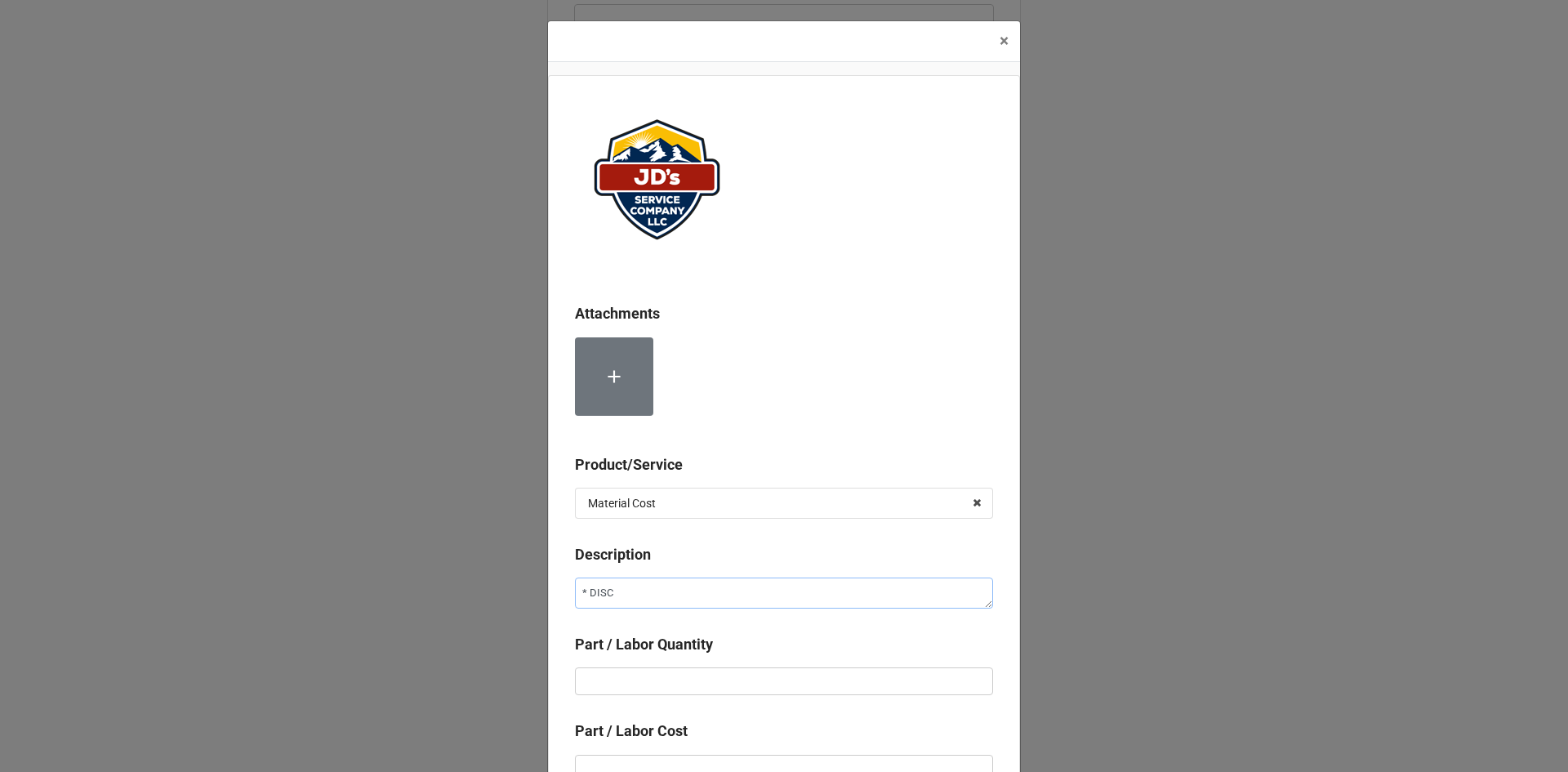
type textarea "x"
type textarea "* DISCO"
type textarea "x"
type textarea "* DISCOU"
type textarea "x"
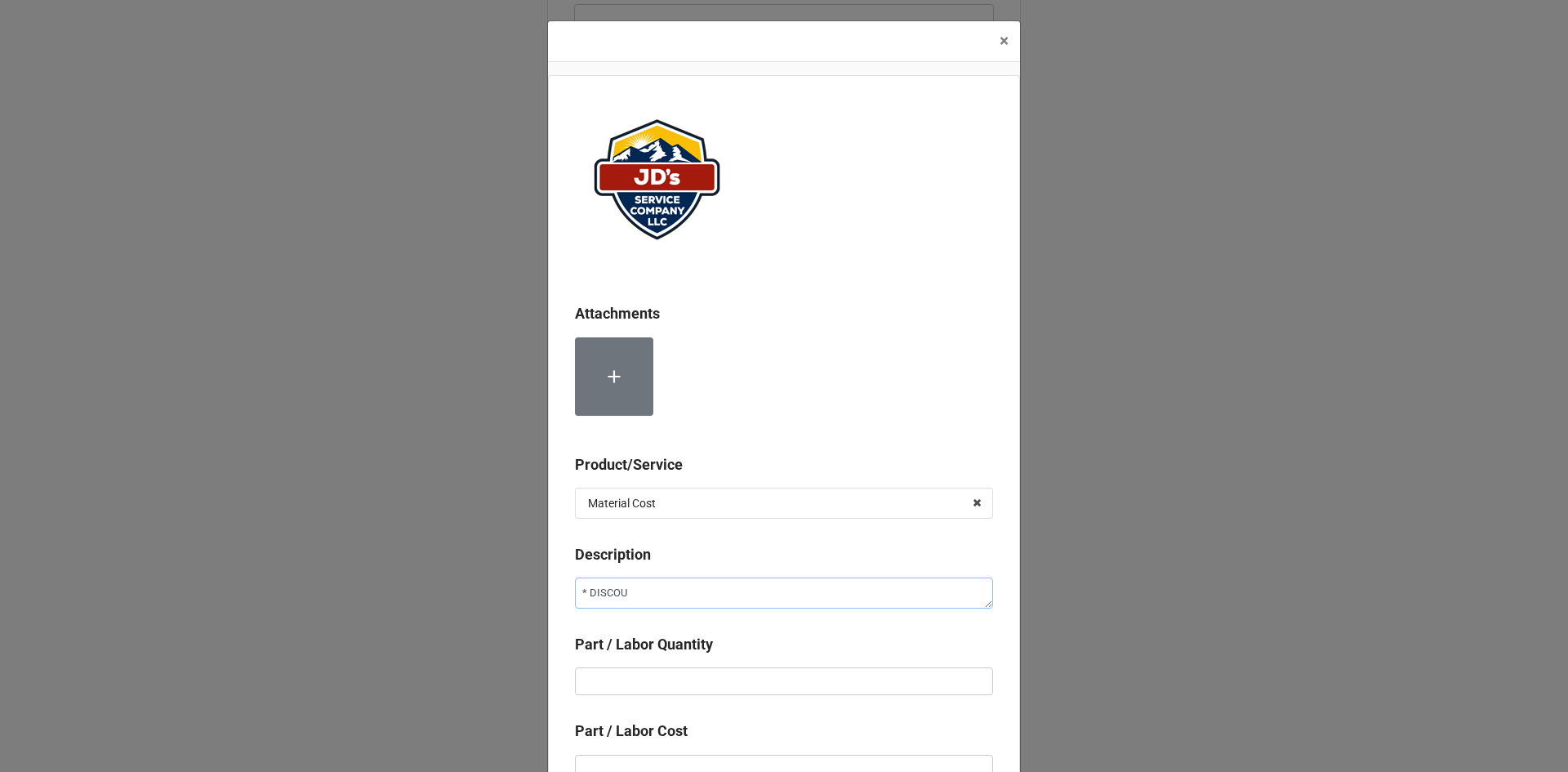
type textarea "* DISCOUN"
type textarea "x"
type textarea "* DISCOUNT"
type input "-"
type textarea "x"
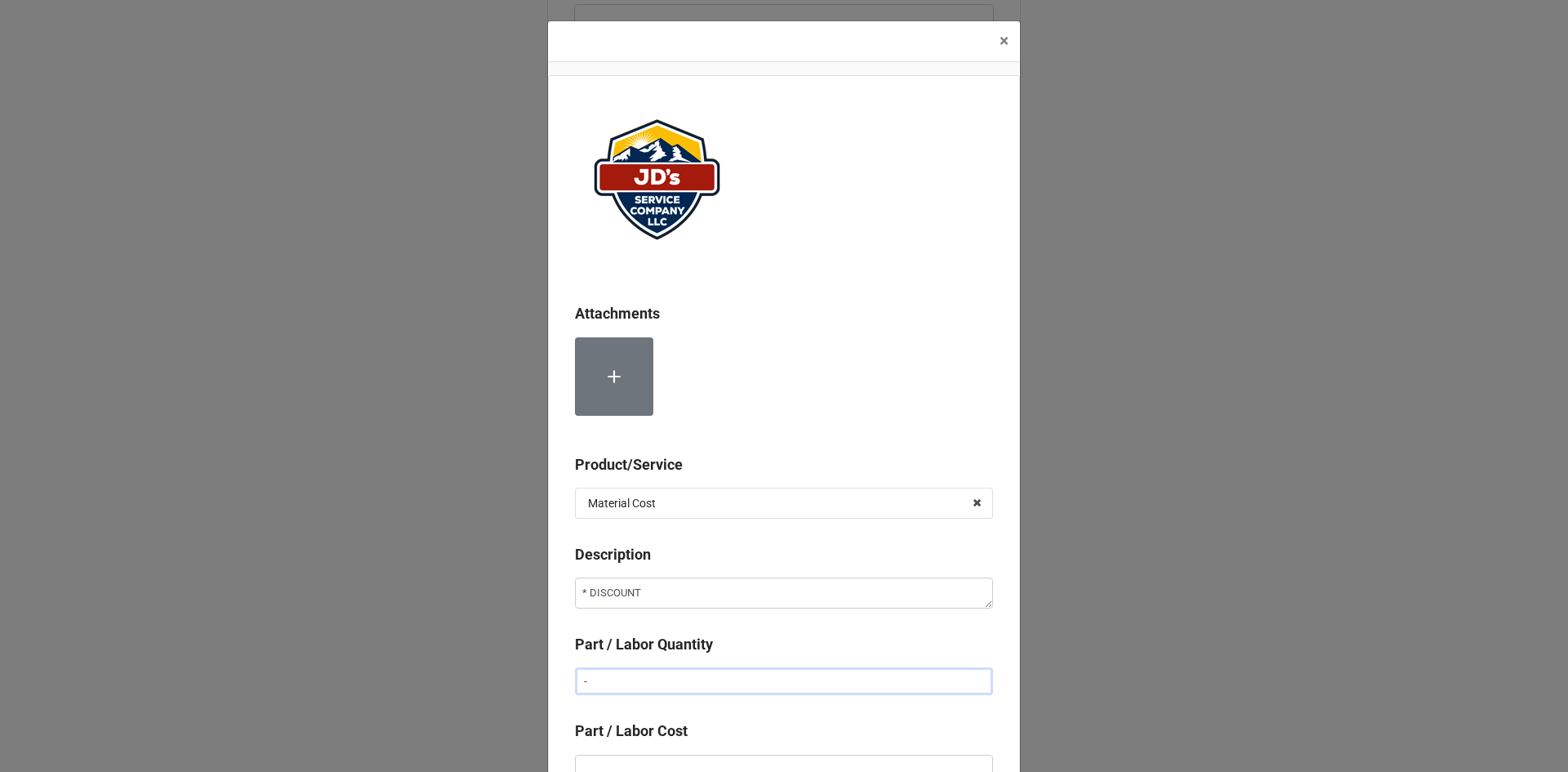
type input "-4"
type textarea "x"
type input "-45"
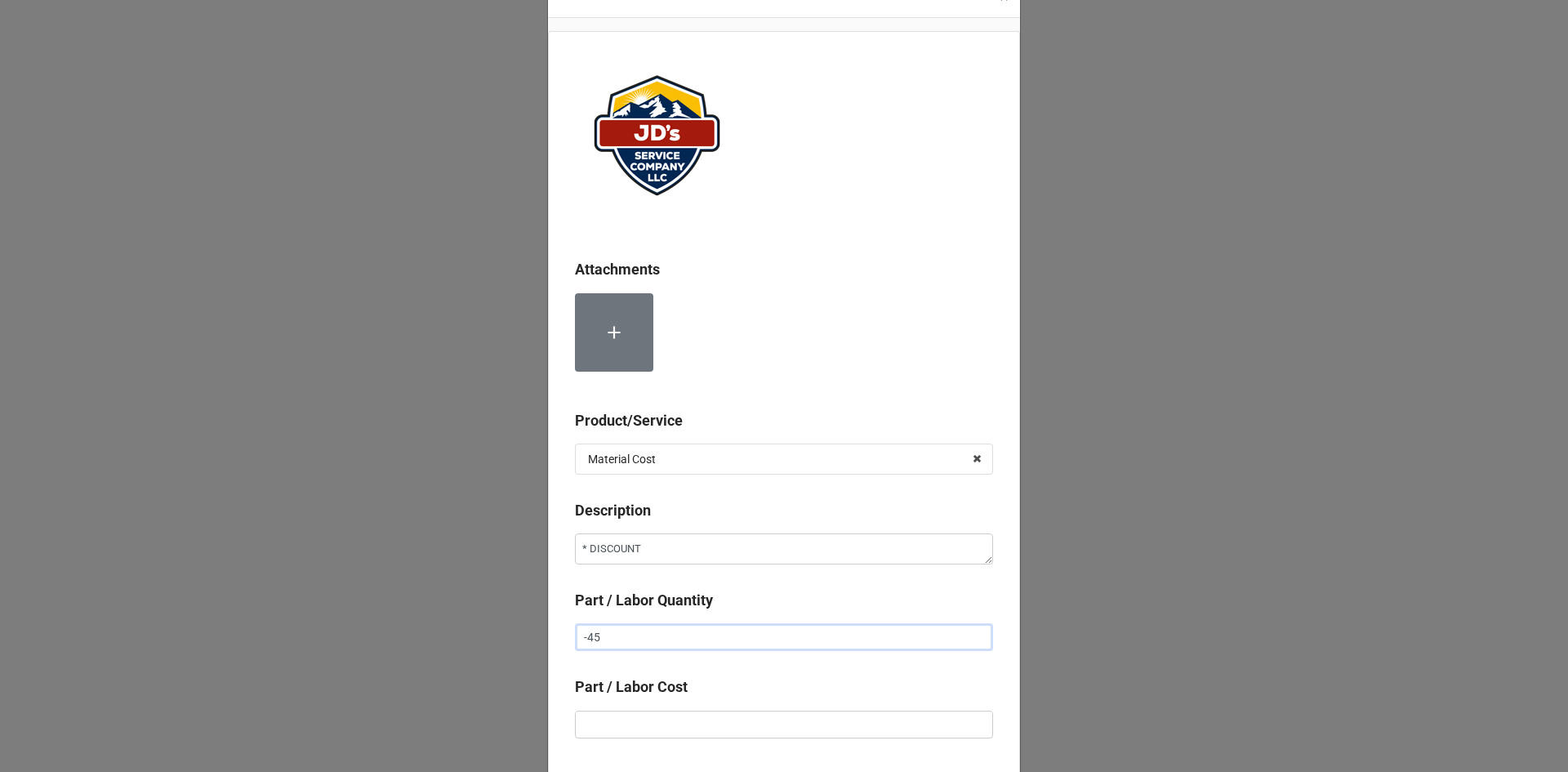
scroll to position [82, 0]
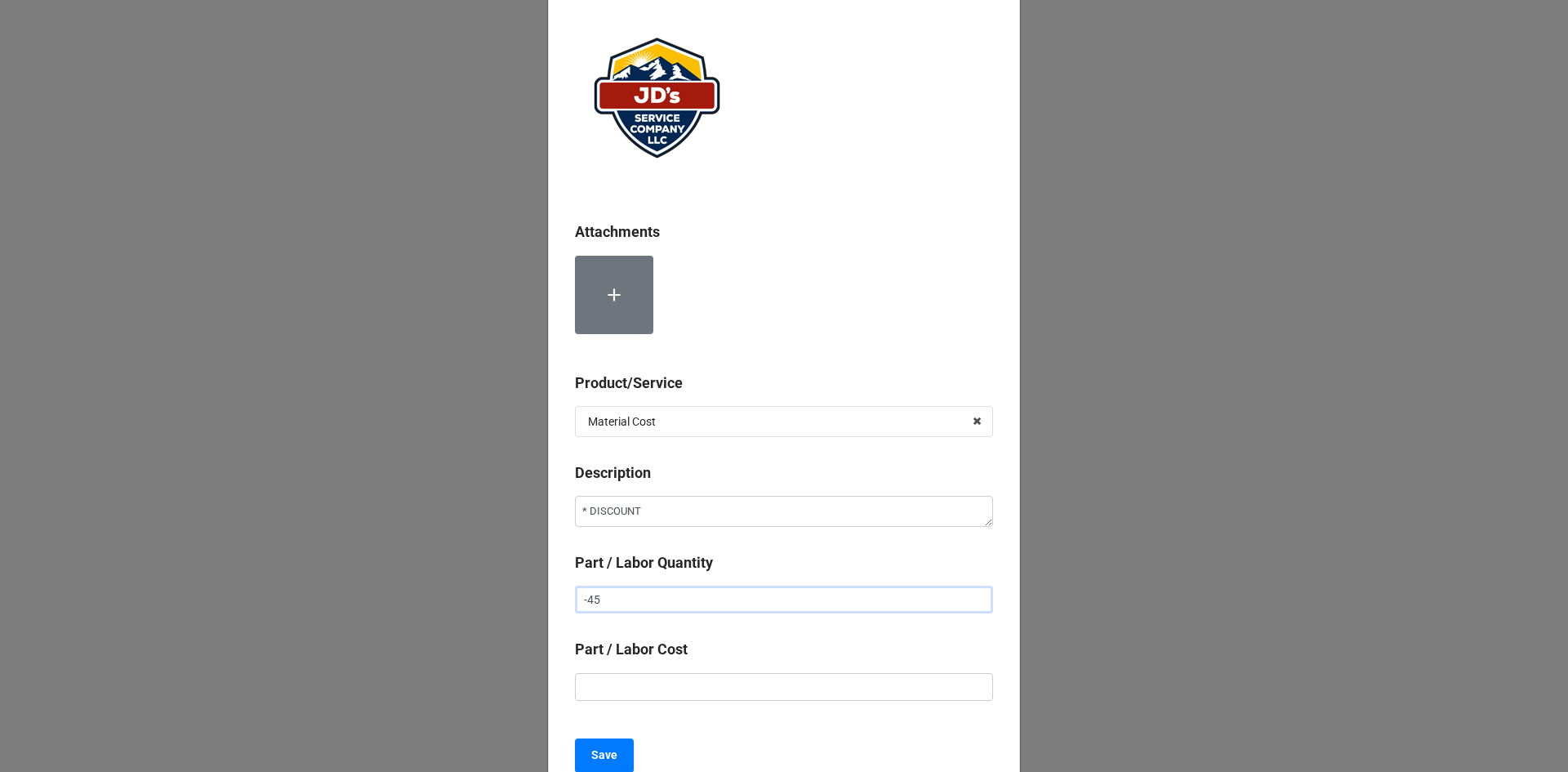
drag, startPoint x: 657, startPoint y: 605, endPoint x: 583, endPoint y: 603, distance: 74.0
click at [576, 604] on input "-45" at bounding box center [784, 599] width 418 height 28
type textarea "x"
type input "1"
type input "-"
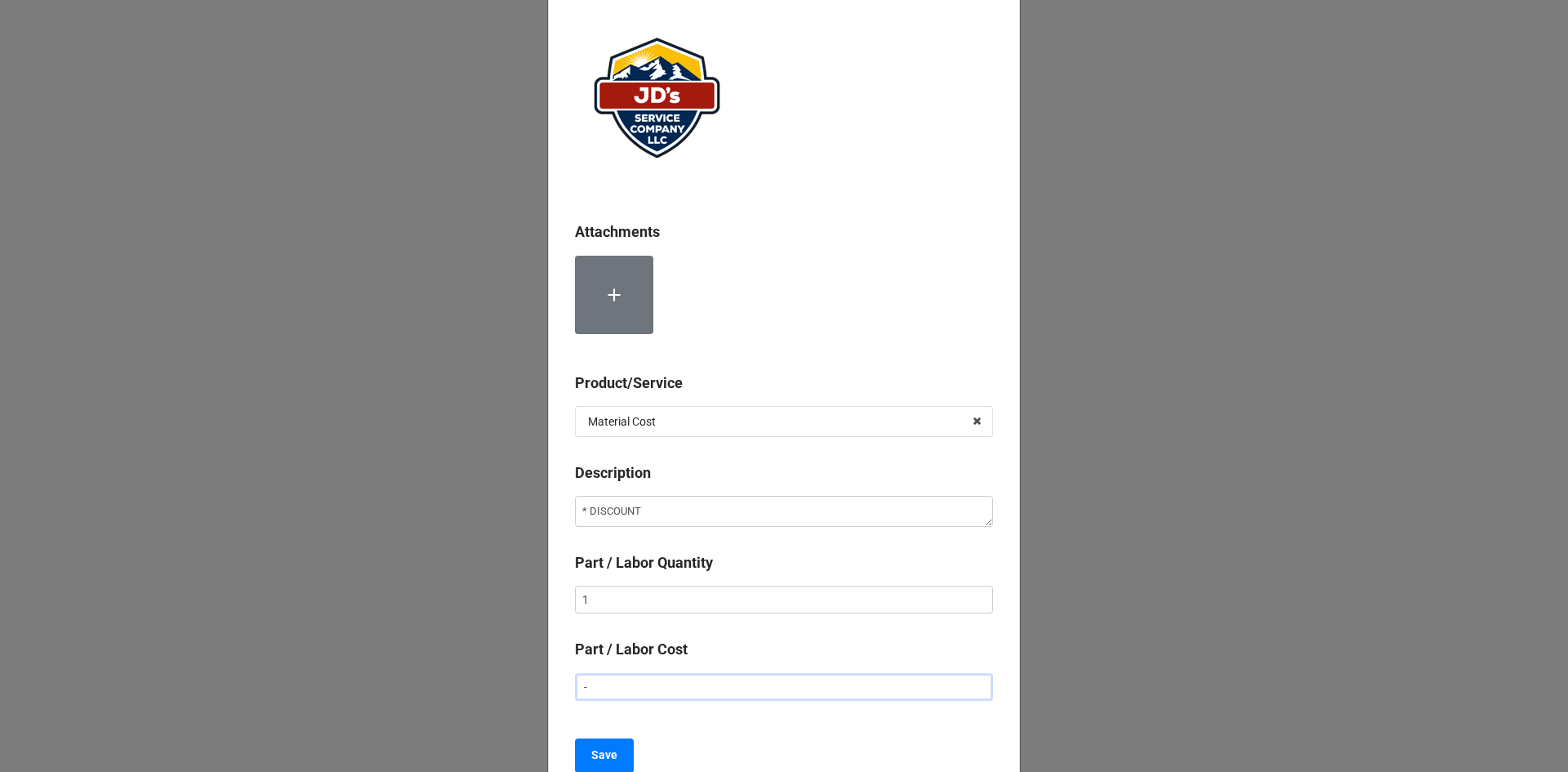
type textarea "x"
type input "-$4.00"
type textarea "x"
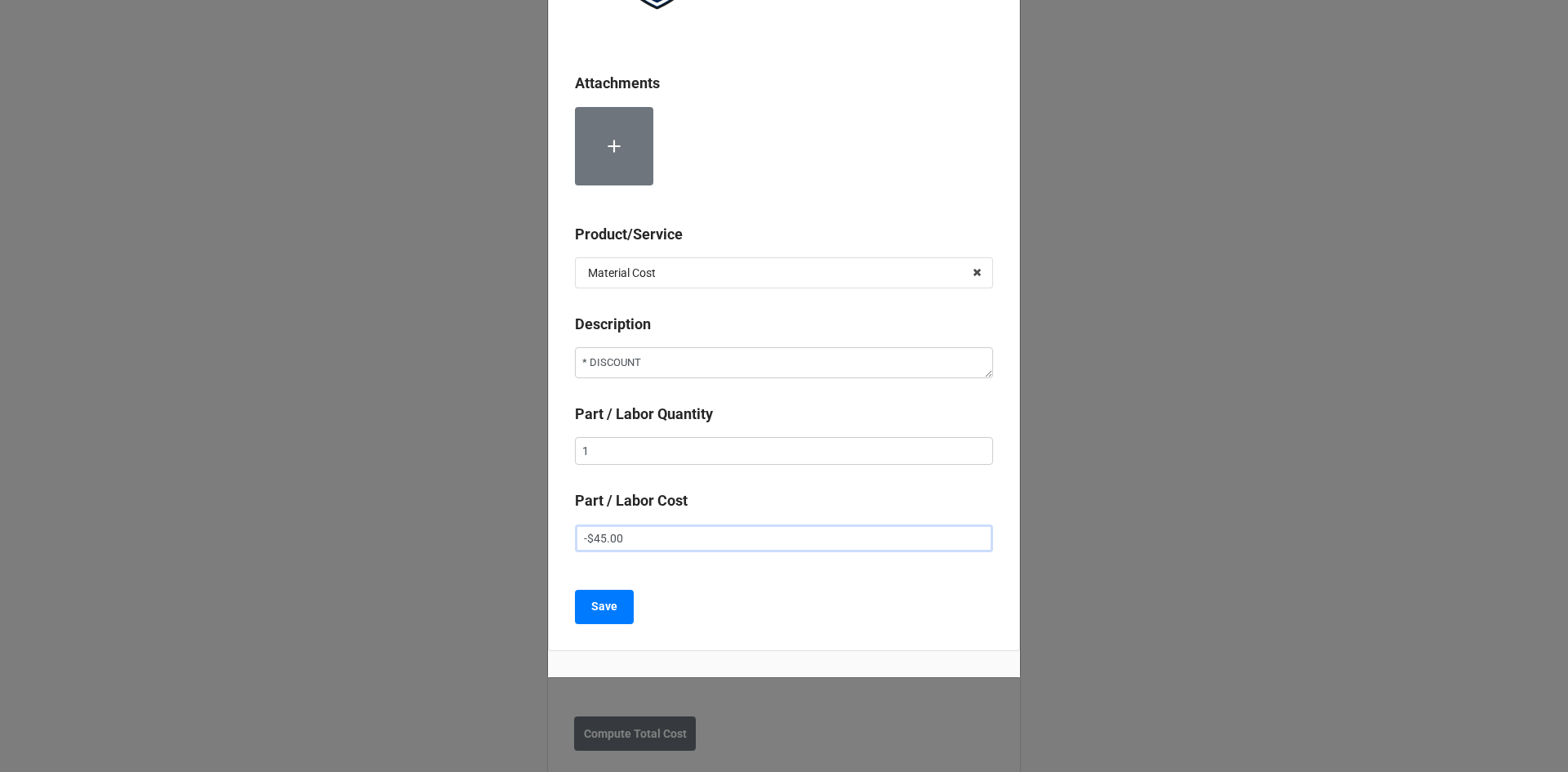
scroll to position [238, 0]
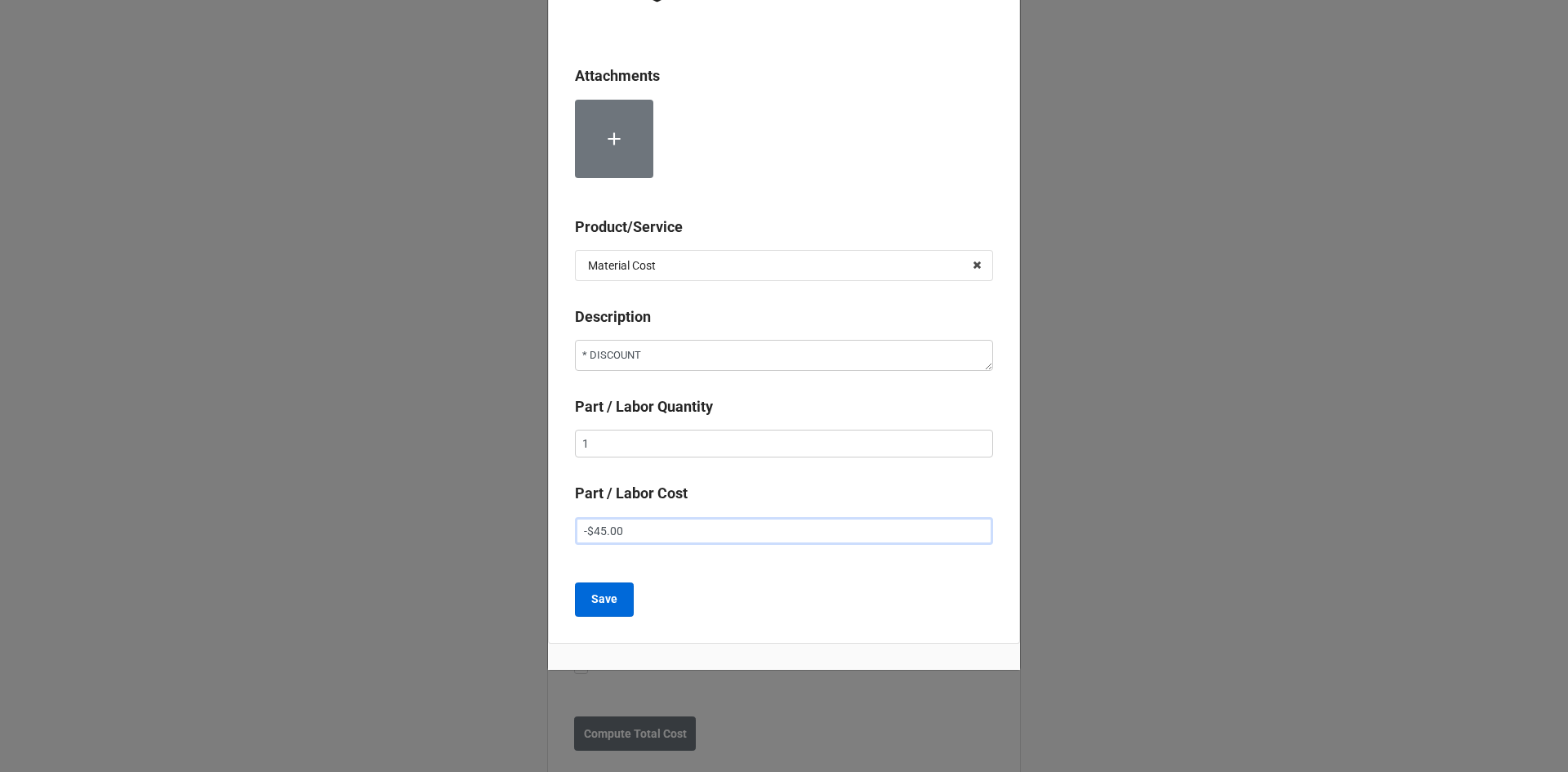
type input "-$45.00"
click at [620, 598] on button "Save" at bounding box center [604, 599] width 59 height 35
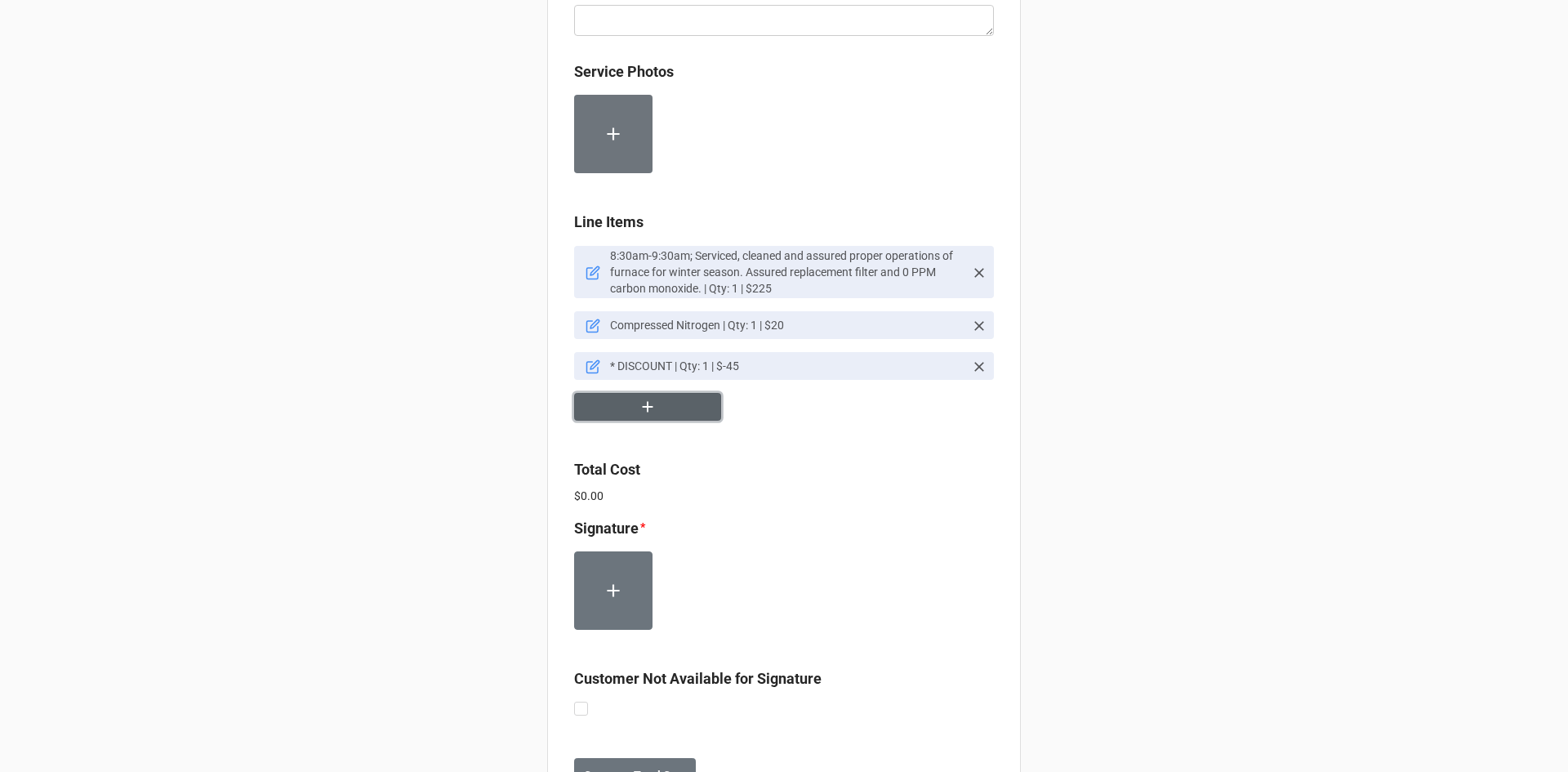
scroll to position [899, 0]
click at [577, 701] on label at bounding box center [580, 701] width 13 height 0
checkbox input "true"
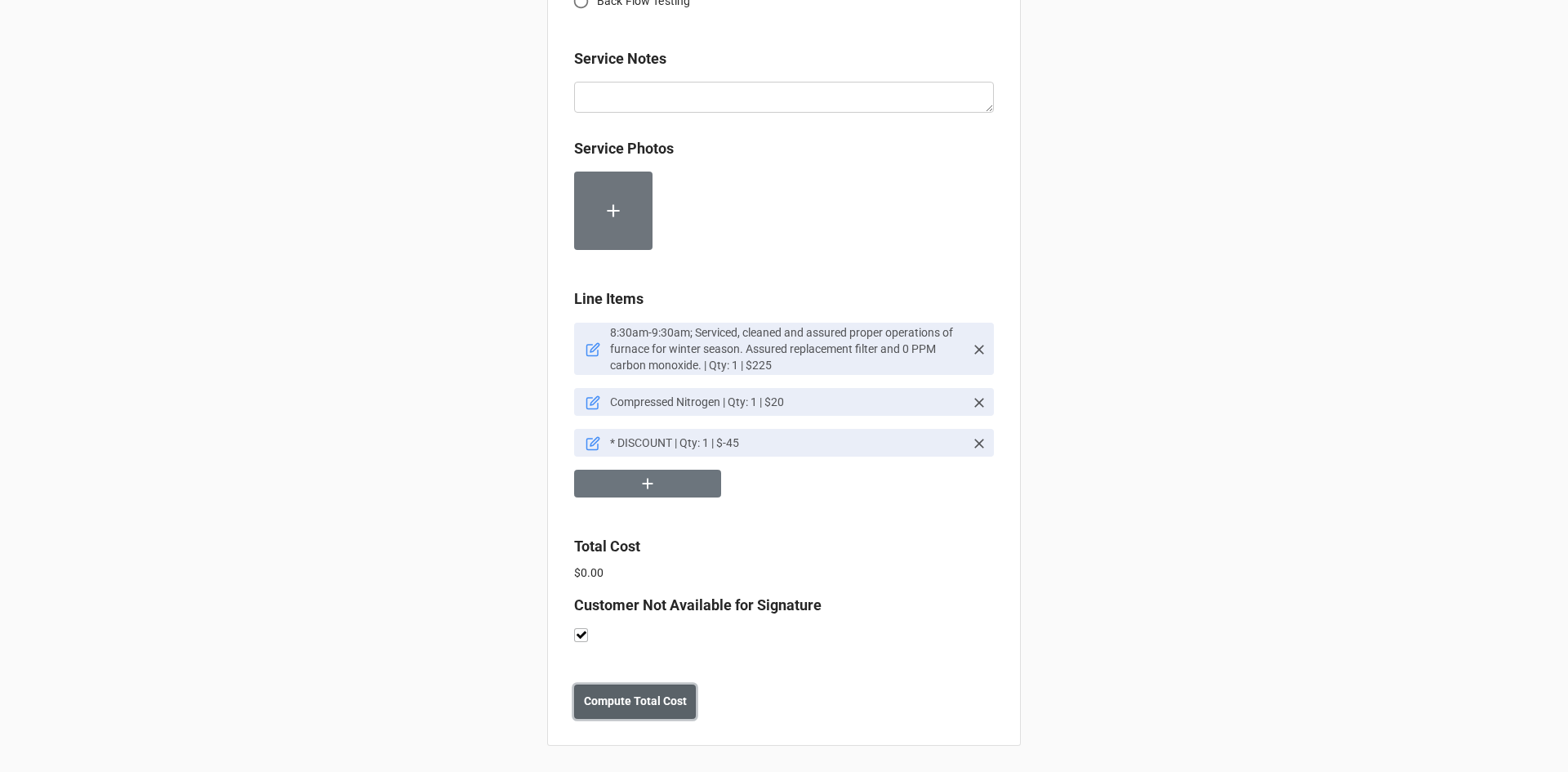
click at [653, 701] on b "Compute Total Cost" at bounding box center [635, 701] width 103 height 17
click at [617, 695] on button "Save" at bounding box center [603, 701] width 59 height 35
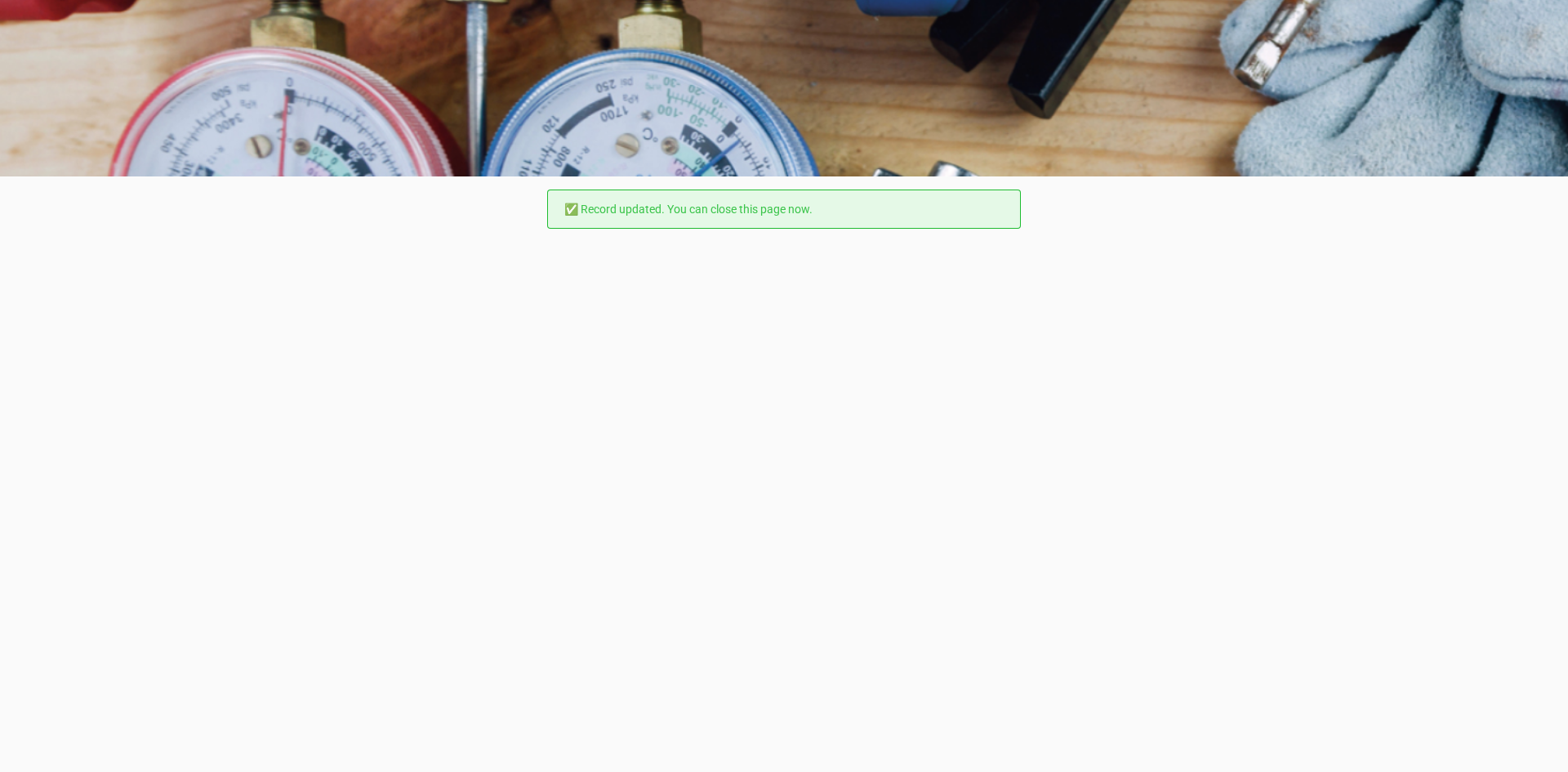
scroll to position [0, 0]
